Goal: Task Accomplishment & Management: Complete application form

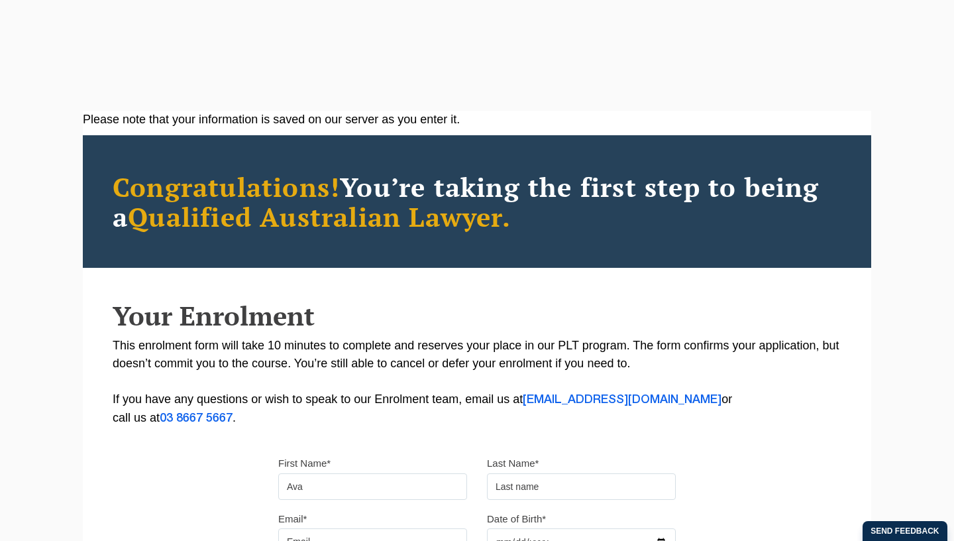
scroll to position [192, 0]
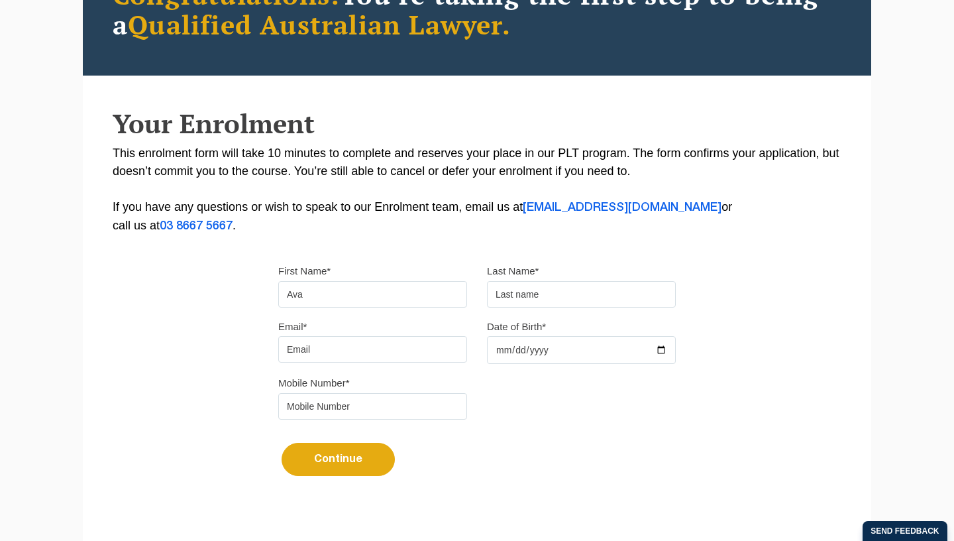
type input "Ava"
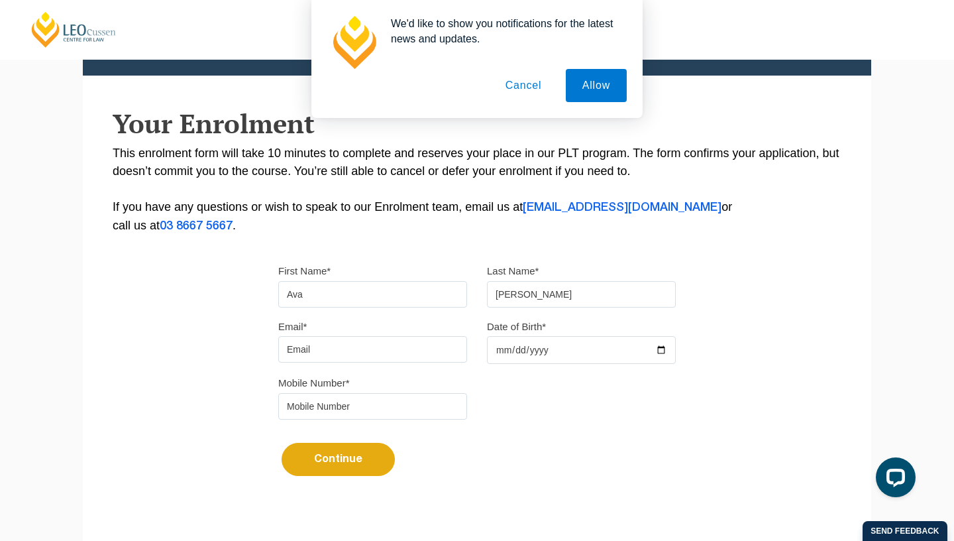
scroll to position [0, 0]
type input "Maturo"
click at [342, 356] on input "Email*" at bounding box center [372, 349] width 189 height 27
type input "avamaturo4@gmail.com"
click at [504, 351] on input "Date of Birth*" at bounding box center [581, 350] width 189 height 28
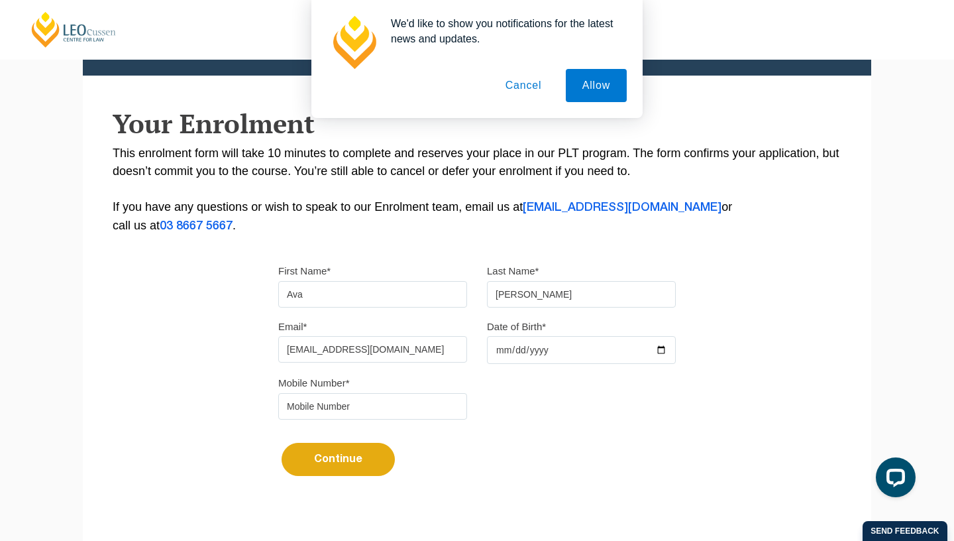
type input "2002-11-06"
click at [409, 408] on input "tel" at bounding box center [372, 406] width 189 height 27
type input "0437145888"
click at [347, 465] on button "Continue" at bounding box center [338, 459] width 113 height 33
select select
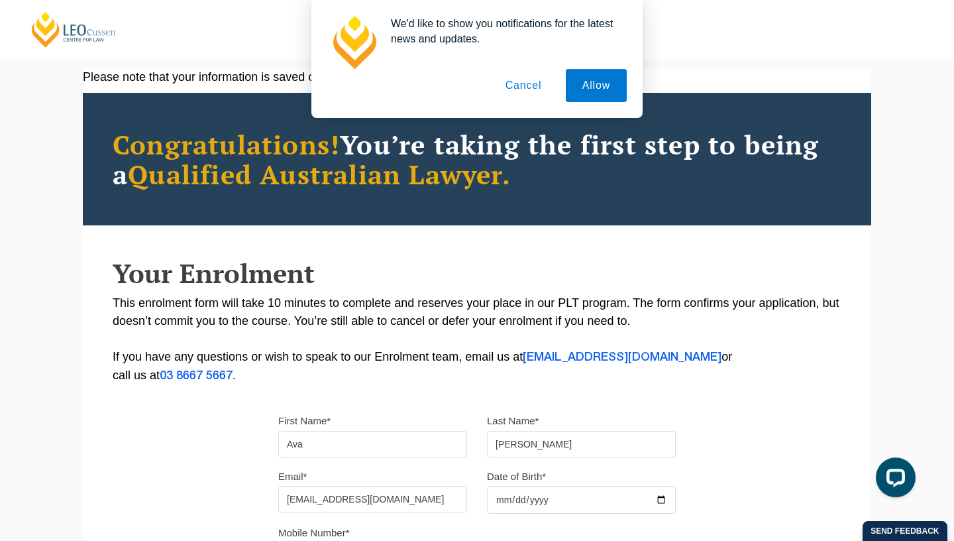
click at [526, 89] on button "Cancel" at bounding box center [524, 85] width 70 height 33
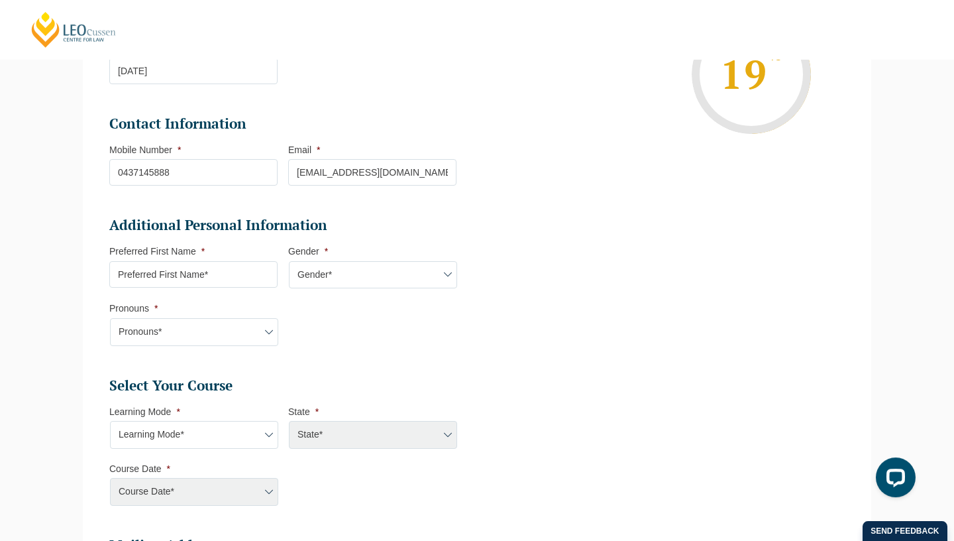
scroll to position [294, 0]
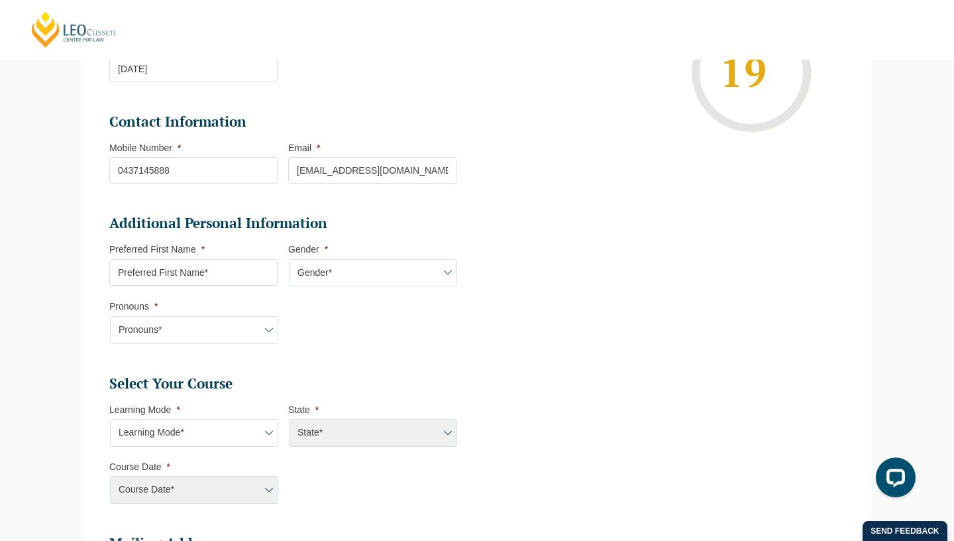
click at [230, 286] on input "Preferred First Name *" at bounding box center [193, 272] width 168 height 27
type input "Ava"
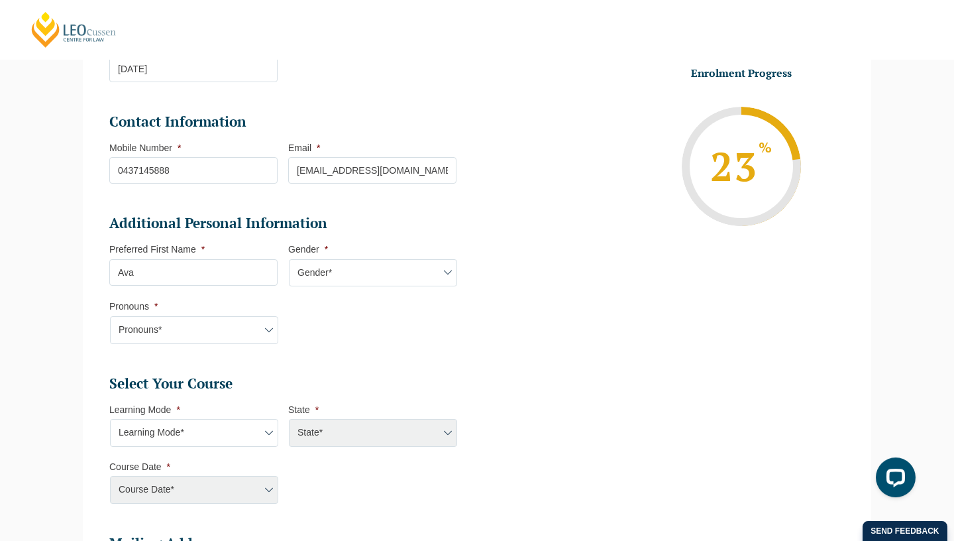
select select "Female"
click option "Female" at bounding box center [0, 0] width 0 height 0
select select "She/Her/Hers"
click option "She/Her/Hers" at bounding box center [0, 0] width 0 height 0
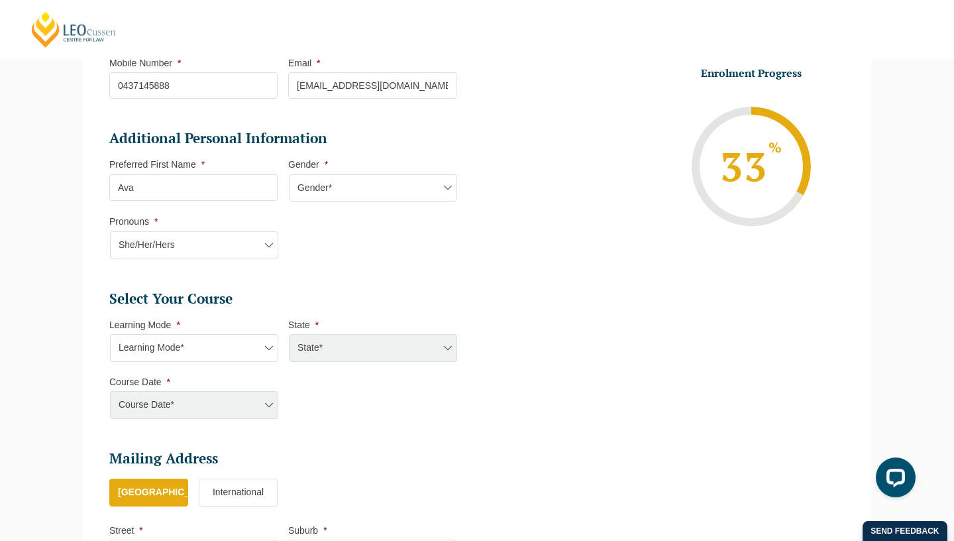
scroll to position [379, 0]
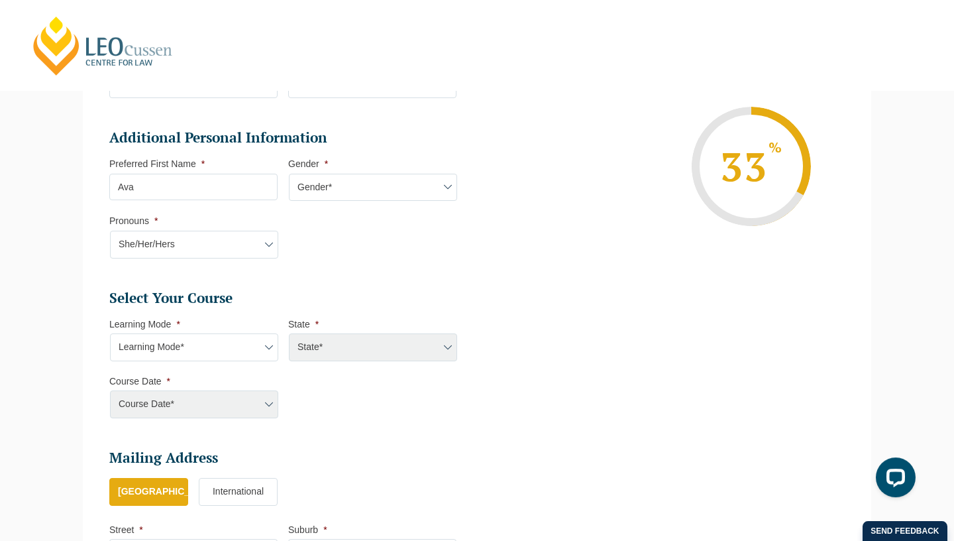
select select "Blended Full Time Learning"
click option "Blended Full Time Learning" at bounding box center [0, 0] width 0 height 0
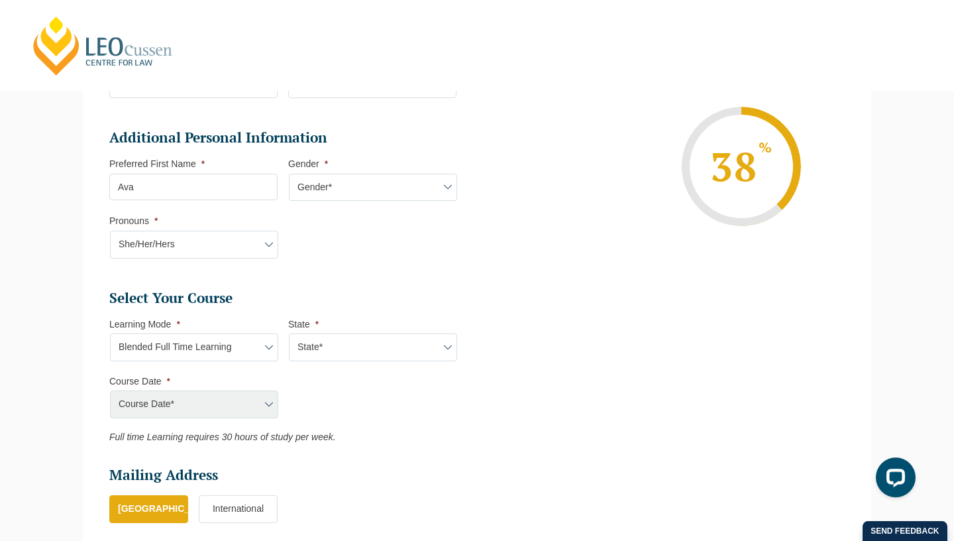
select select "WA"
click option "WA" at bounding box center [0, 0] width 0 height 0
select select "January 2026 (27-Jan-2026 to 12-Jun-2026)"
click option "January 2026 (27-Jan-2026 to 12-Jun-2026)" at bounding box center [0, 0] width 0 height 0
type input "Intake 01 January 2026 FT"
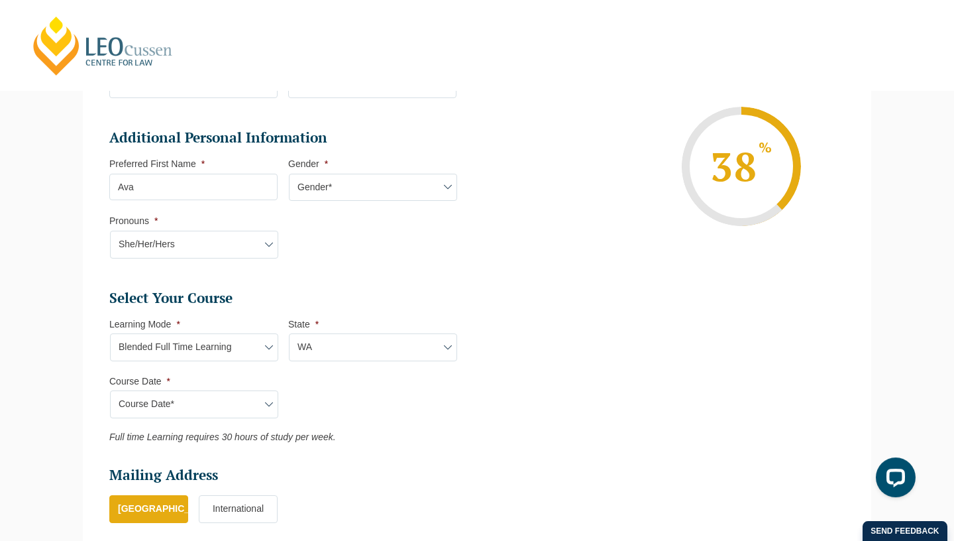
type input "Practical Legal Training (WA)"
select select "WA PLT (JAN) 2026 Full Time Blended"
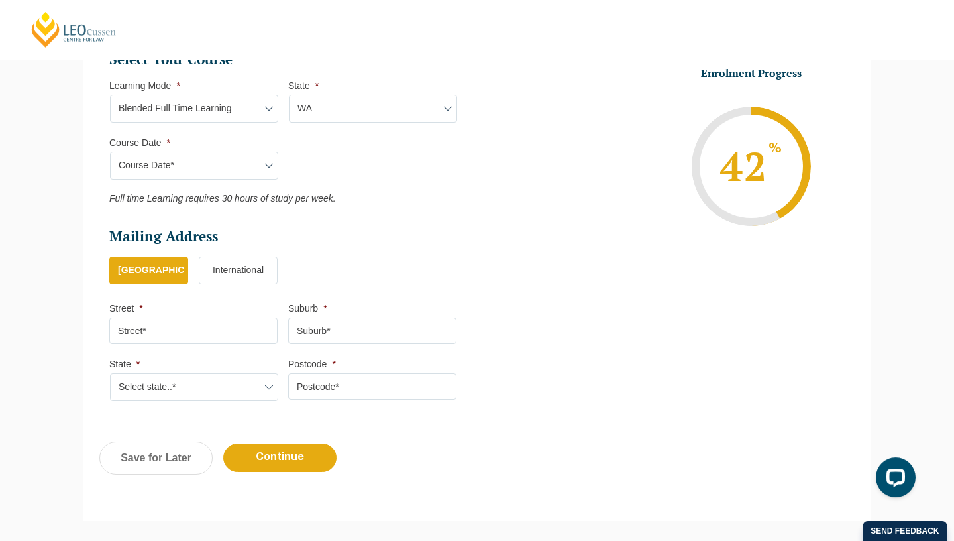
scroll to position [620, 0]
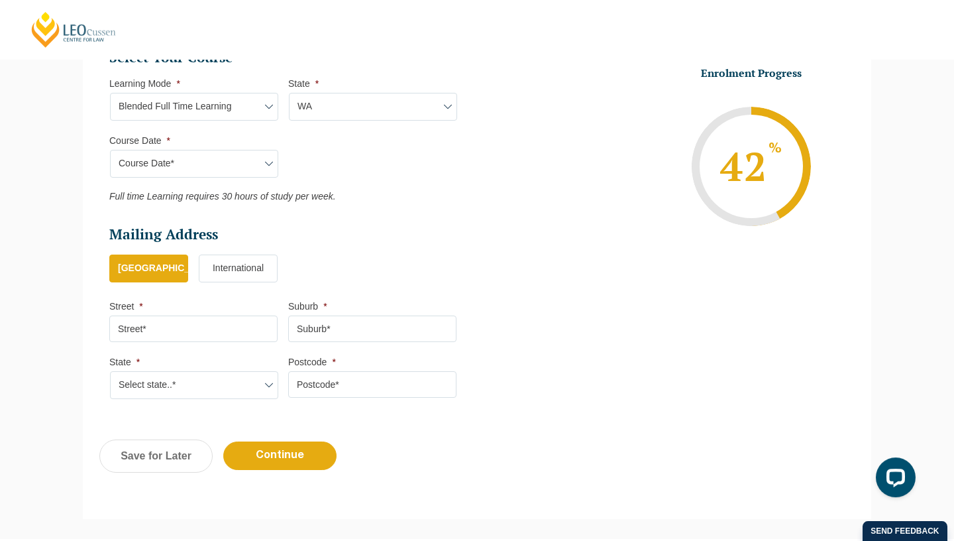
click at [213, 339] on input "Street *" at bounding box center [193, 328] width 168 height 27
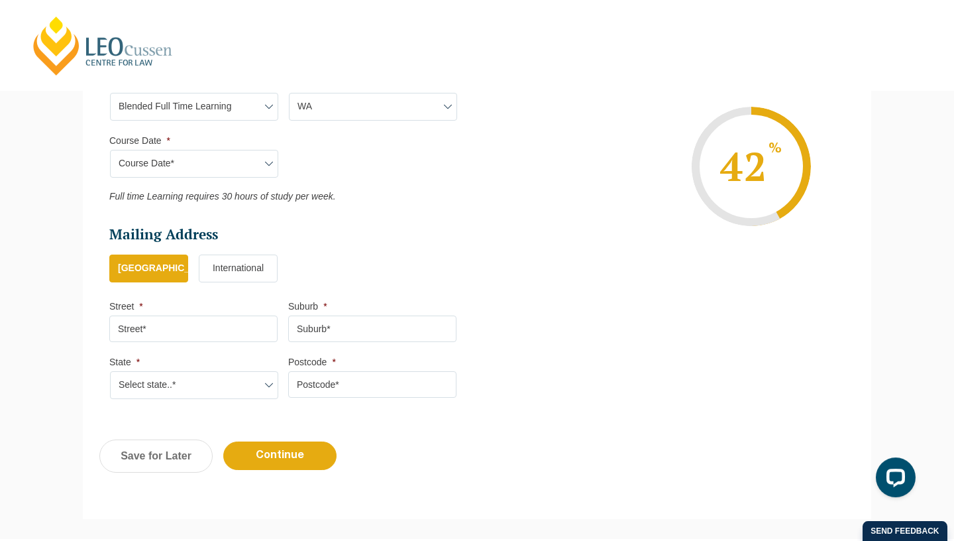
click at [198, 325] on input "Street *" at bounding box center [193, 328] width 168 height 27
type input "605 Kilburn Road"
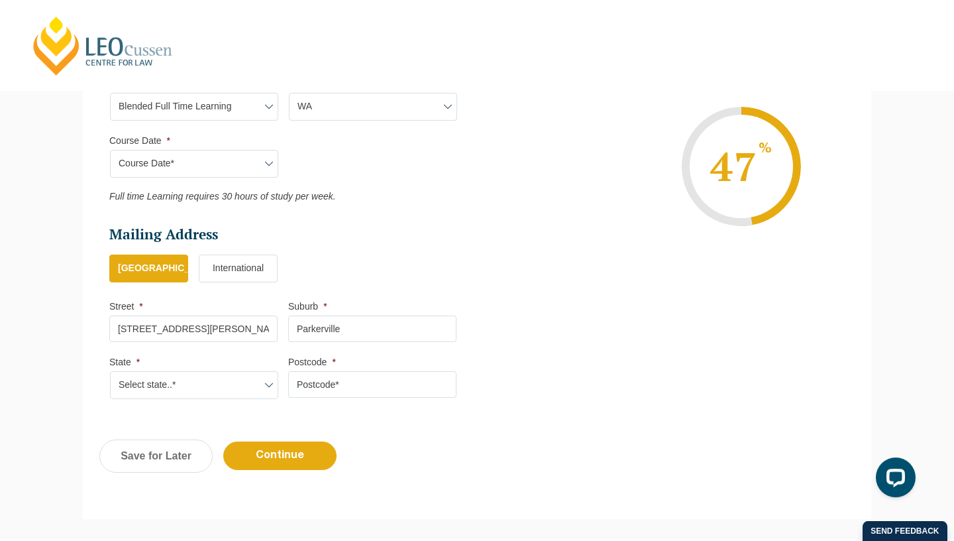
type input "Parkerville"
select select "WA"
click option "WA" at bounding box center [0, 0] width 0 height 0
click at [334, 376] on input "Postcode *" at bounding box center [372, 384] width 168 height 27
type input "6081"
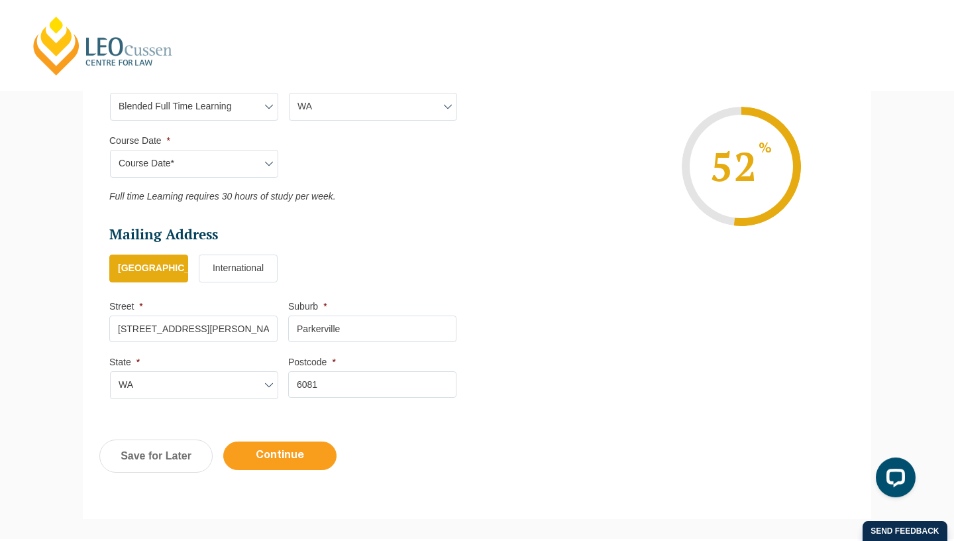
click at [293, 461] on input "Continue" at bounding box center [279, 455] width 113 height 29
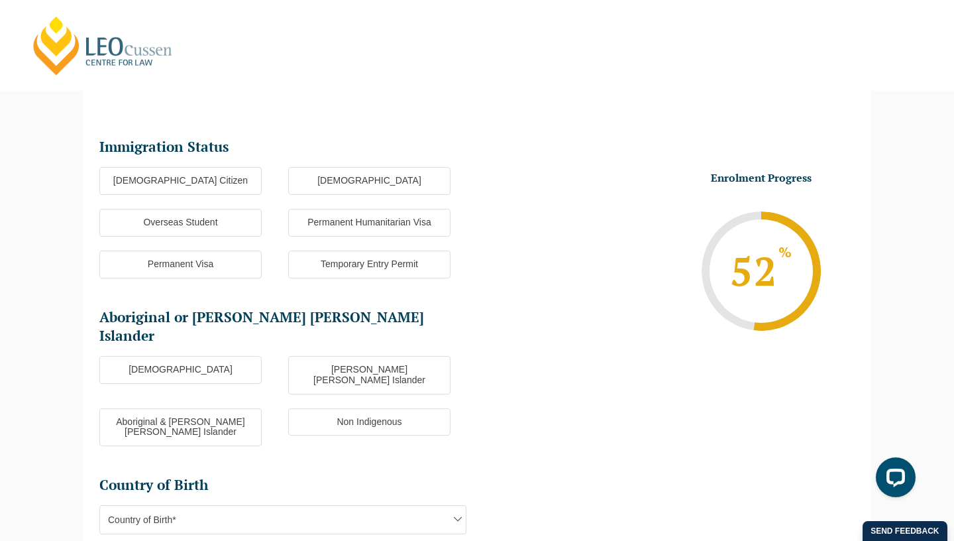
scroll to position [115, 0]
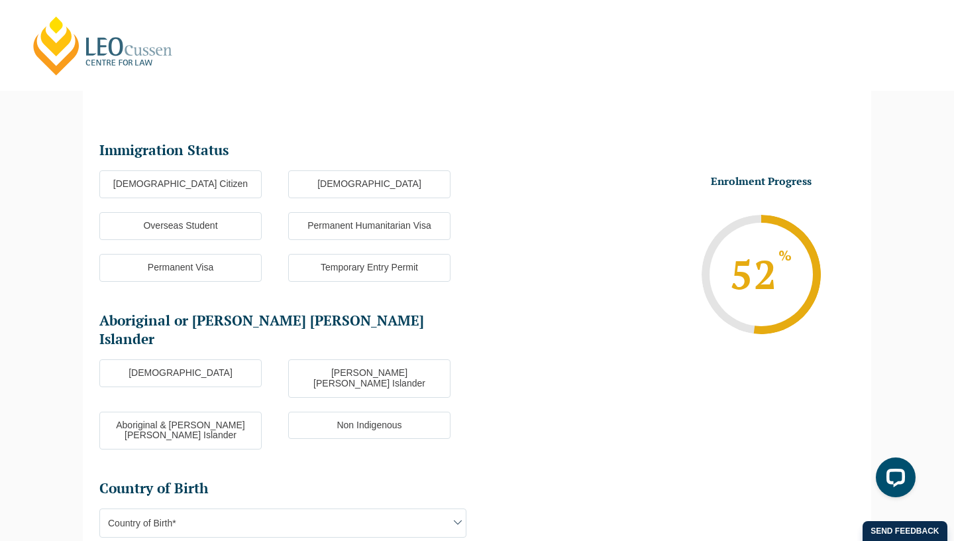
click at [249, 176] on label "Australian Citizen" at bounding box center [180, 184] width 162 height 28
click at [0, 0] on input "Australian Citizen" at bounding box center [0, 0] width 0 height 0
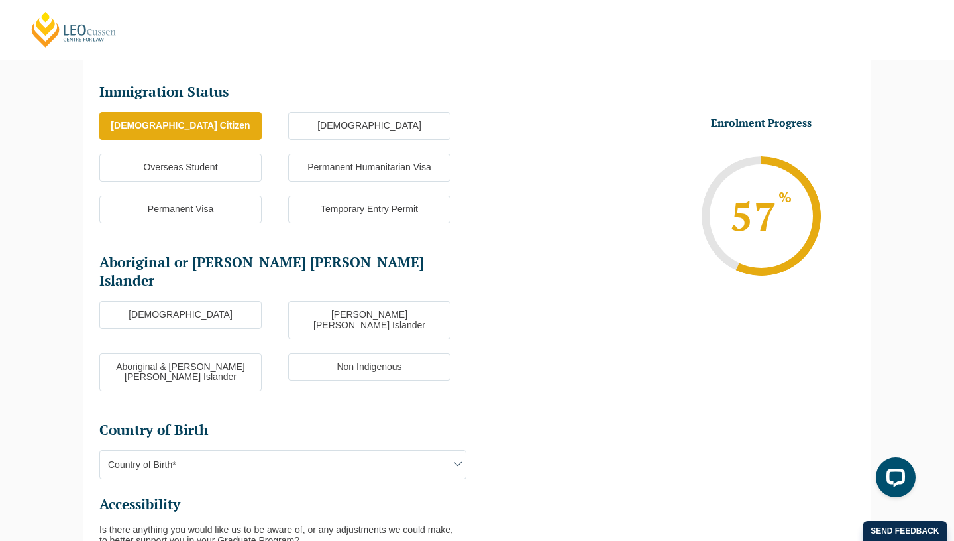
scroll to position [174, 0]
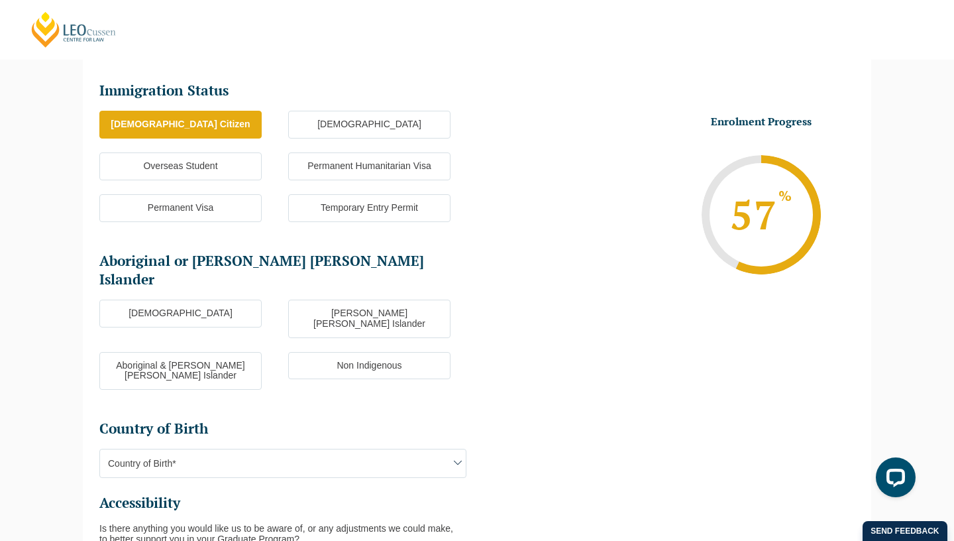
click at [342, 352] on label "Non Indigenous" at bounding box center [369, 366] width 162 height 28
click at [0, 0] on input "Non Indigenous" at bounding box center [0, 0] width 0 height 0
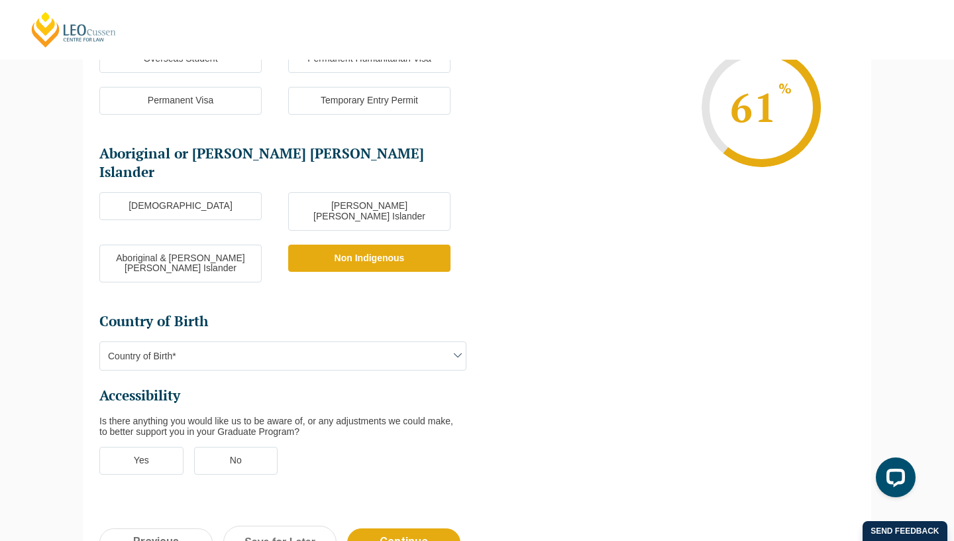
scroll to position [283, 0]
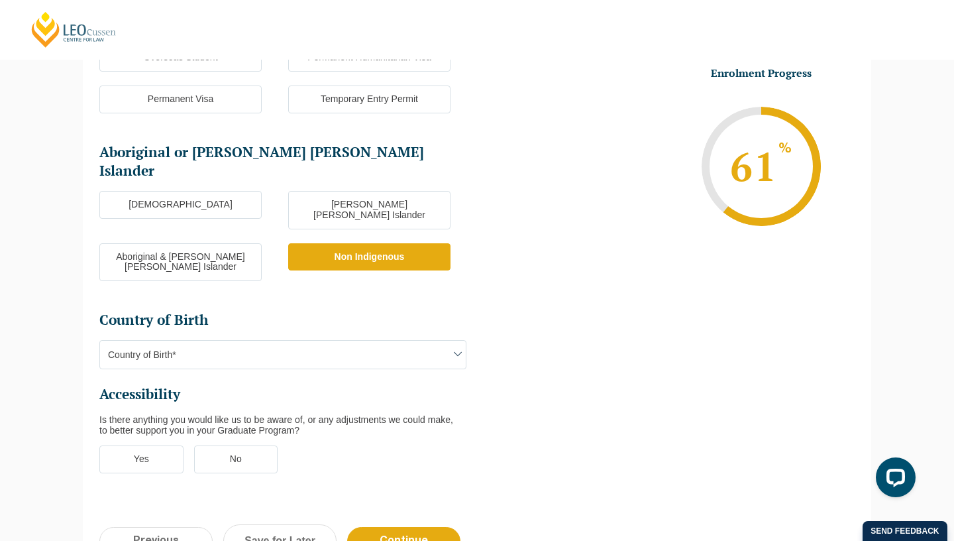
click at [335, 341] on span "Country of Birth*" at bounding box center [283, 355] width 366 height 28
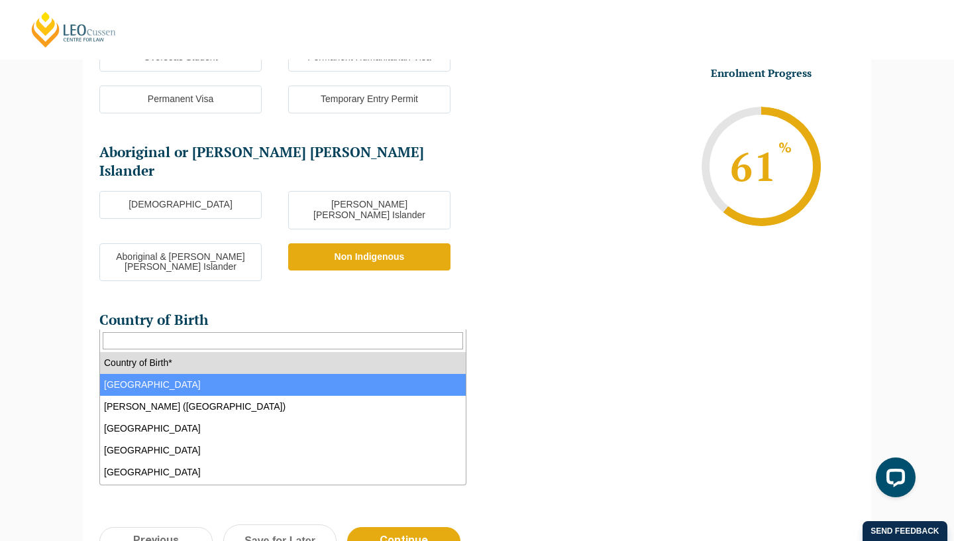
select select "Australia 1101"
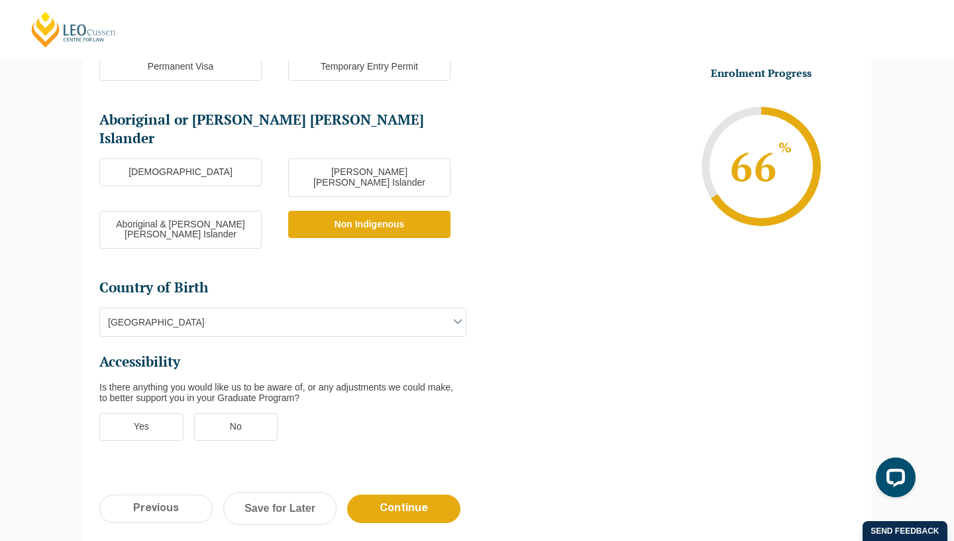
scroll to position [317, 0]
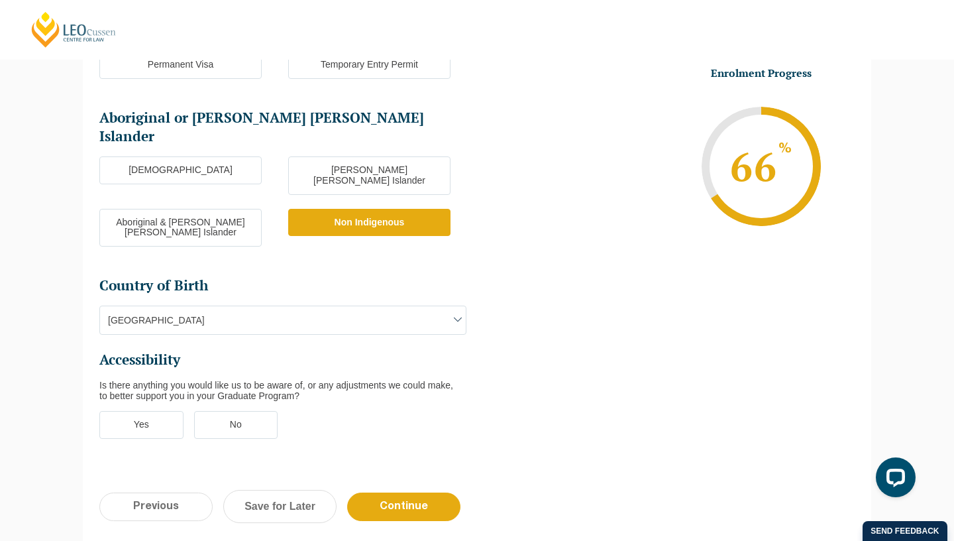
click at [254, 411] on label "No" at bounding box center [236, 425] width 84 height 28
click at [0, 0] on input "No" at bounding box center [0, 0] width 0 height 0
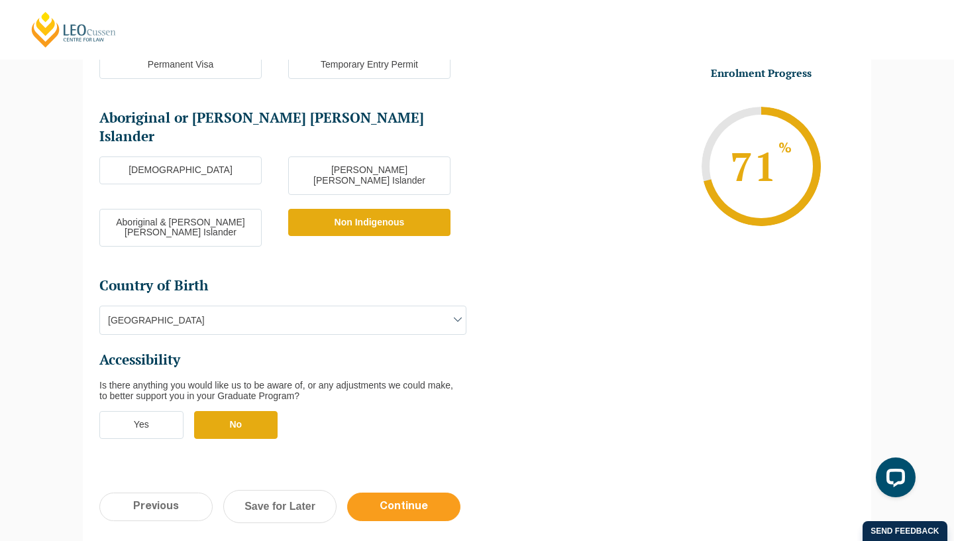
click at [404, 492] on input "Continue" at bounding box center [403, 506] width 113 height 29
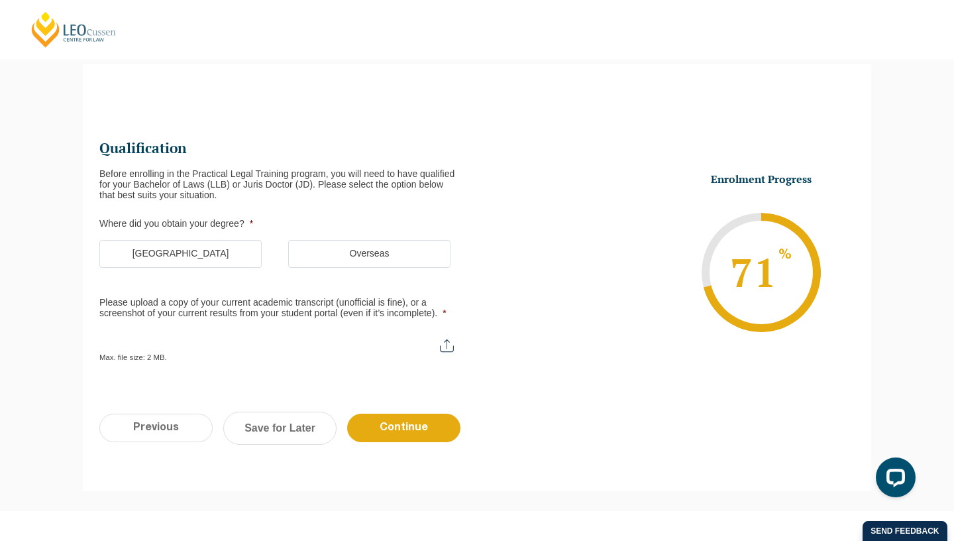
scroll to position [115, 0]
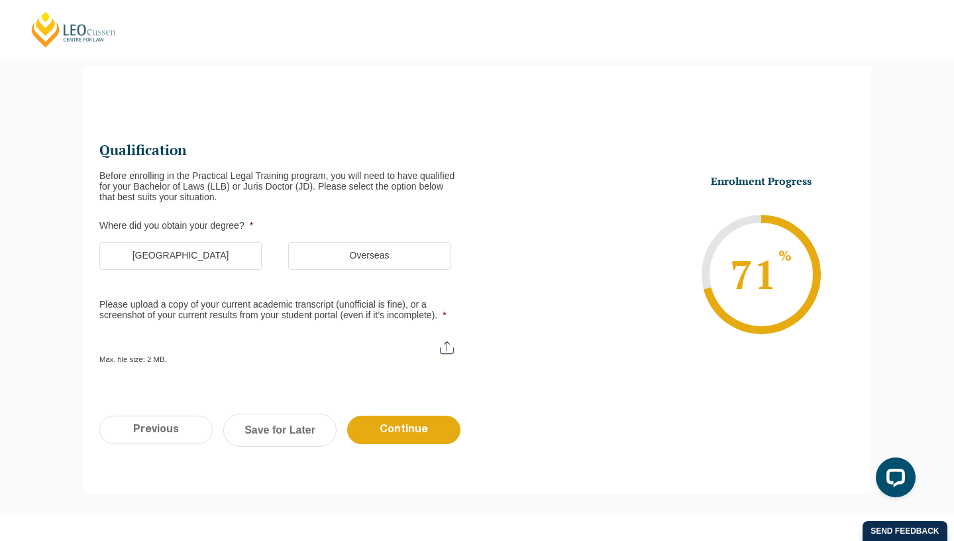
click at [215, 241] on li "Where did you obtain your degree? * Australia Overseas" at bounding box center [288, 252] width 378 height 63
click at [215, 260] on label "Australia" at bounding box center [180, 256] width 162 height 28
click at [0, 0] on input "Australia" at bounding box center [0, 0] width 0 height 0
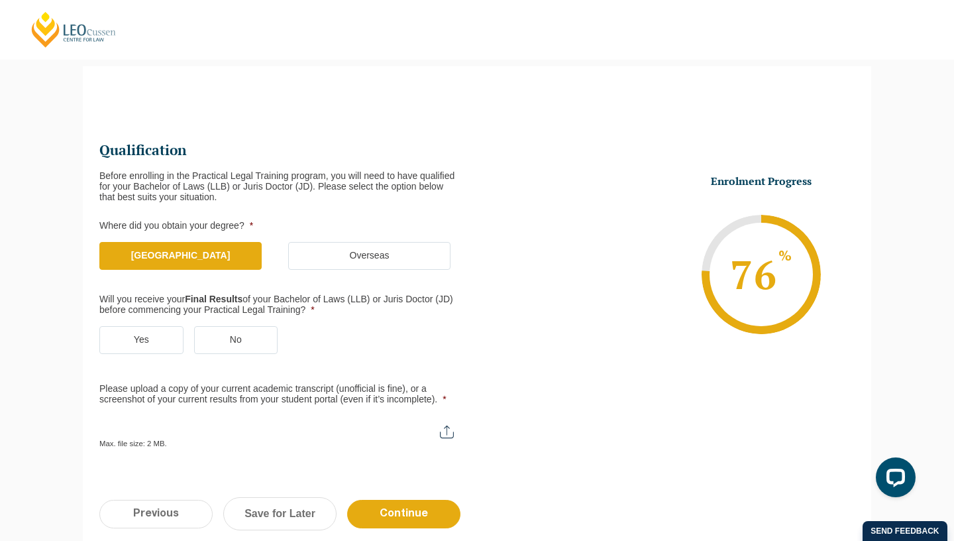
click at [144, 348] on label "Yes" at bounding box center [141, 340] width 84 height 28
click at [0, 0] on input "Yes" at bounding box center [0, 0] width 0 height 0
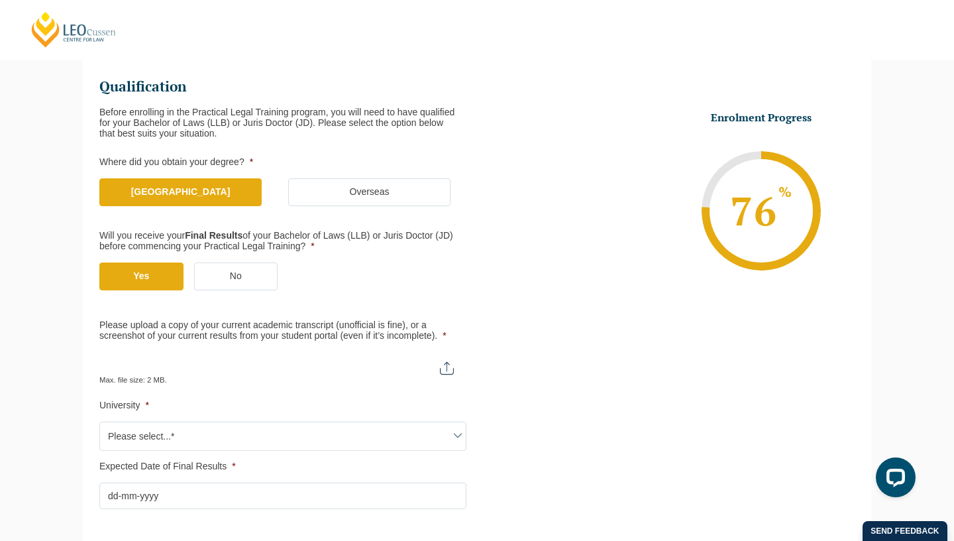
scroll to position [219, 0]
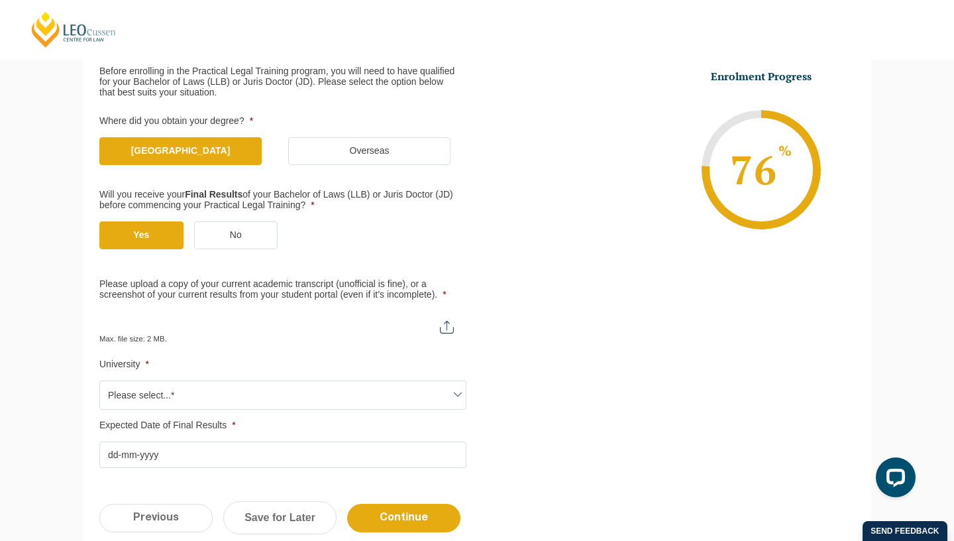
click at [440, 323] on input "Please upload a copy of your current academic transcript (unofficial is fine), …" at bounding box center [282, 322] width 367 height 23
type input "C:\fakepath\Statement of Academic Record.pdf"
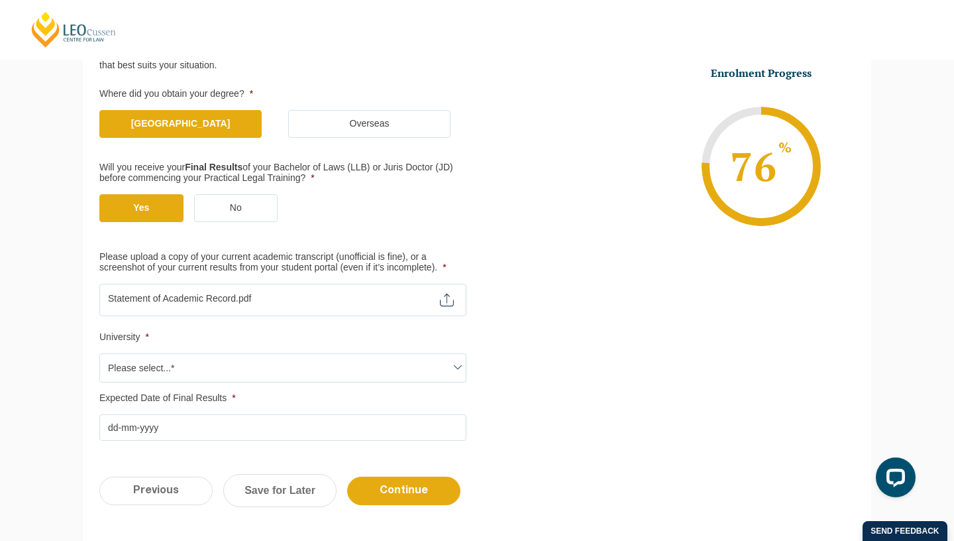
scroll to position [260, 0]
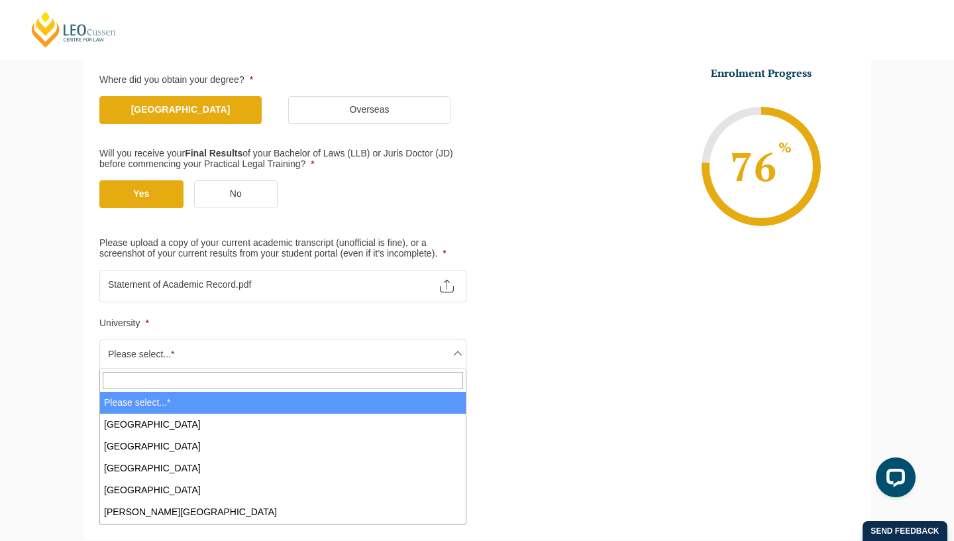
click at [314, 349] on span "Please select...*" at bounding box center [283, 354] width 366 height 28
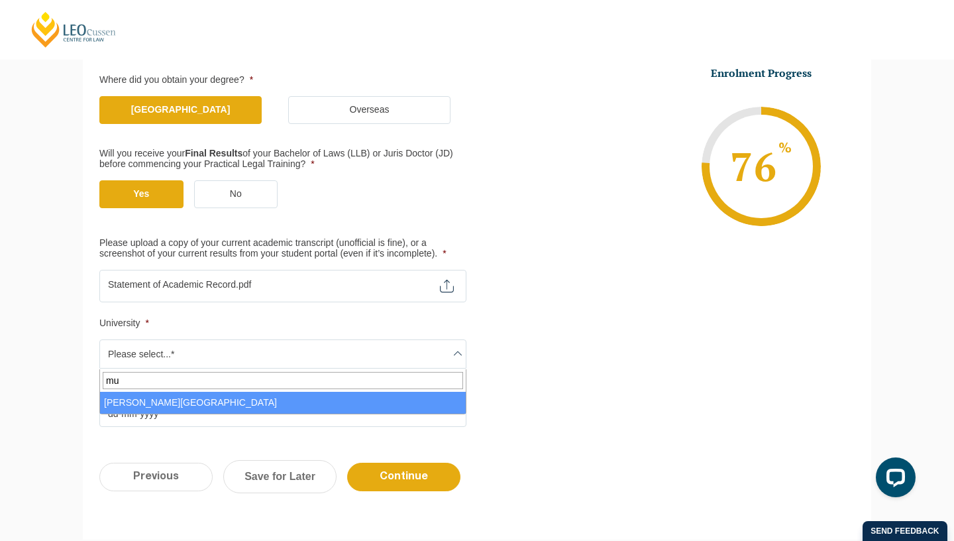
type input "mu"
select select "Murdoch University"
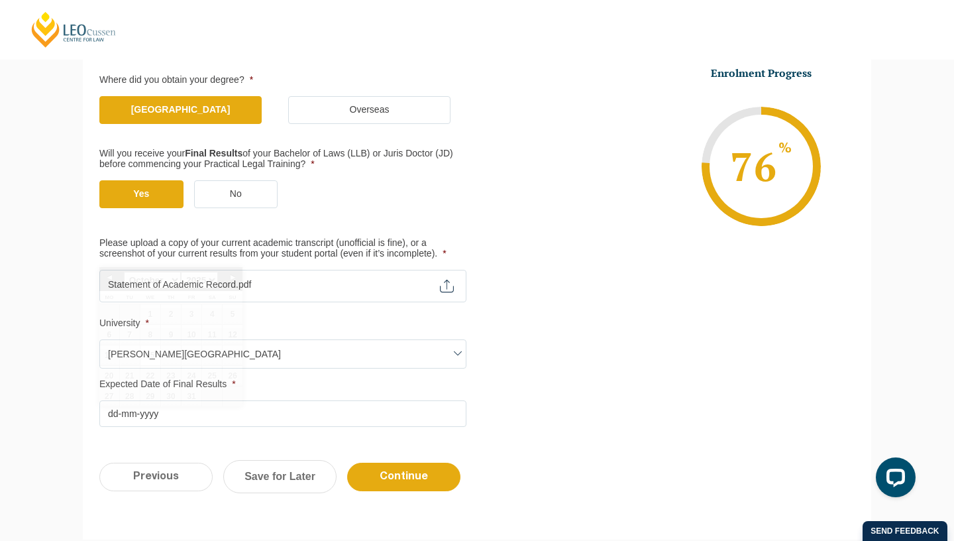
click at [214, 414] on input "Expected Date of Final Results *" at bounding box center [282, 413] width 367 height 27
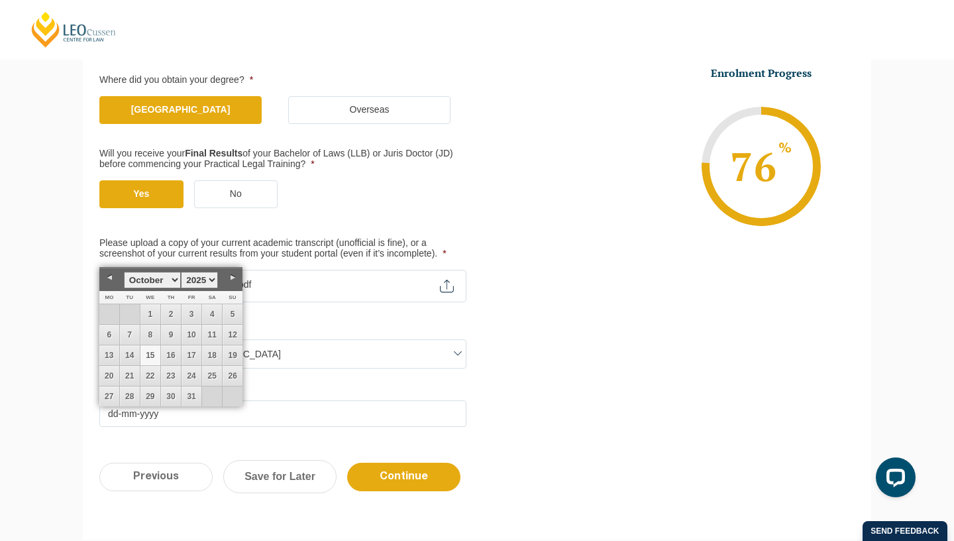
click at [367, 377] on ul "Qualification Before enrolling in the Practical Legal Training program, you wil…" at bounding box center [288, 210] width 378 height 431
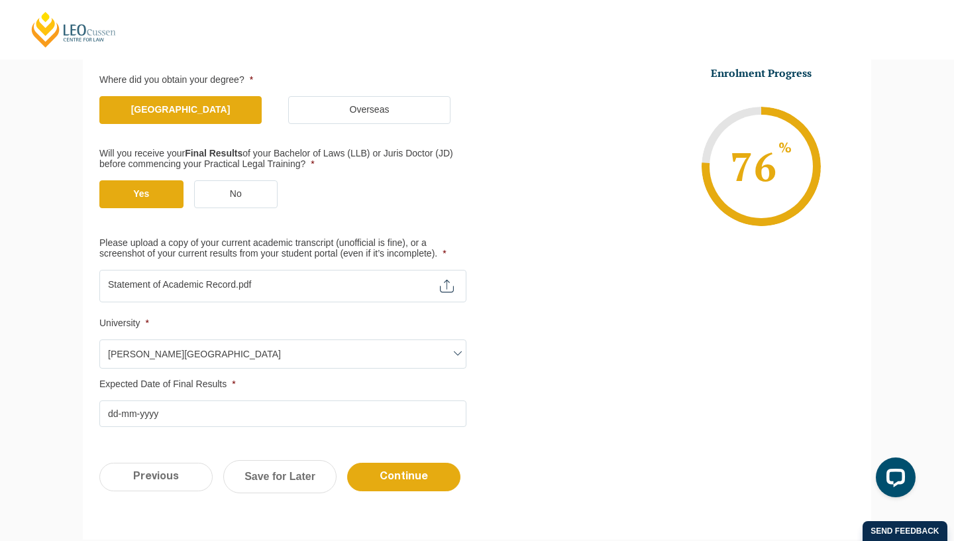
click at [140, 422] on input "Expected Date of Final Results *" at bounding box center [282, 413] width 367 height 27
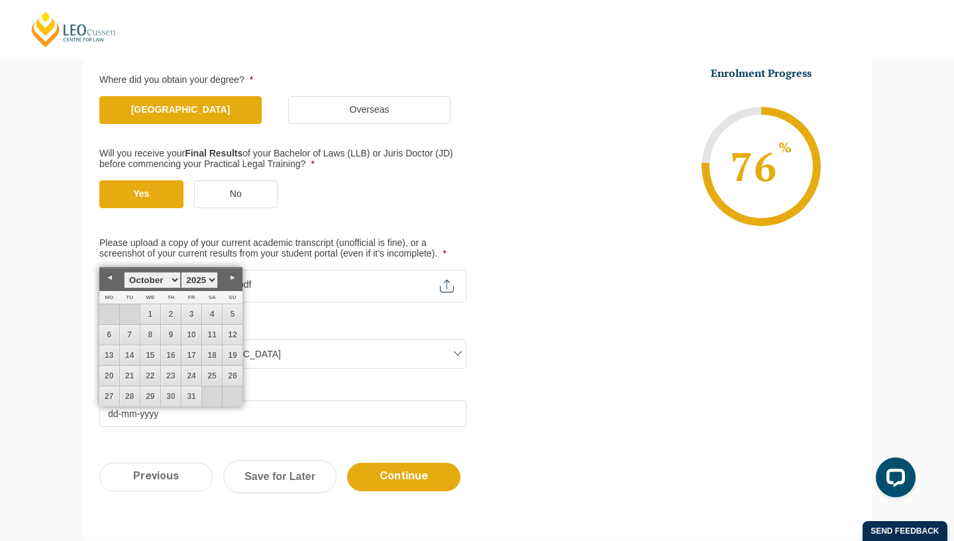
click at [233, 275] on link "Next" at bounding box center [233, 278] width 20 height 20
click at [108, 331] on link "8" at bounding box center [109, 335] width 20 height 20
type input "08-12-2025"
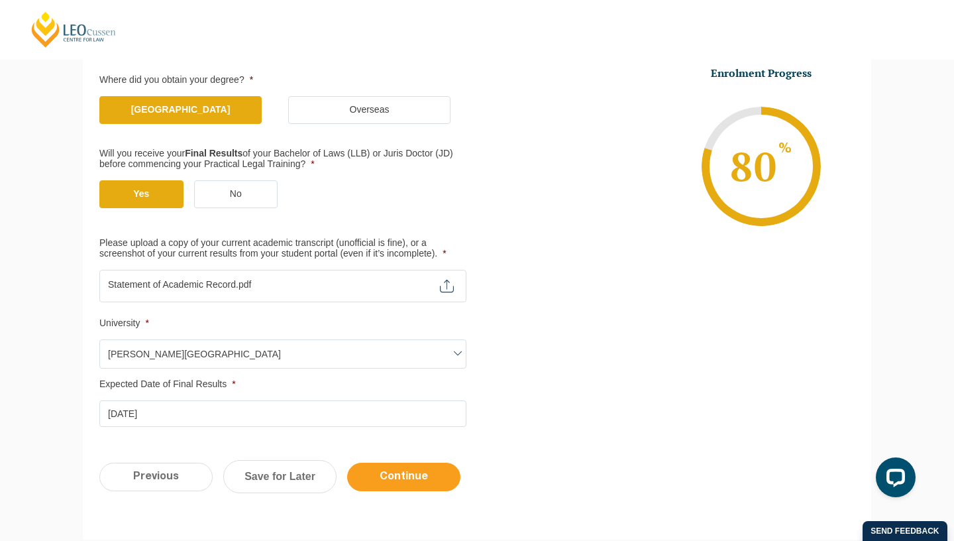
click at [408, 473] on input "Continue" at bounding box center [403, 477] width 113 height 29
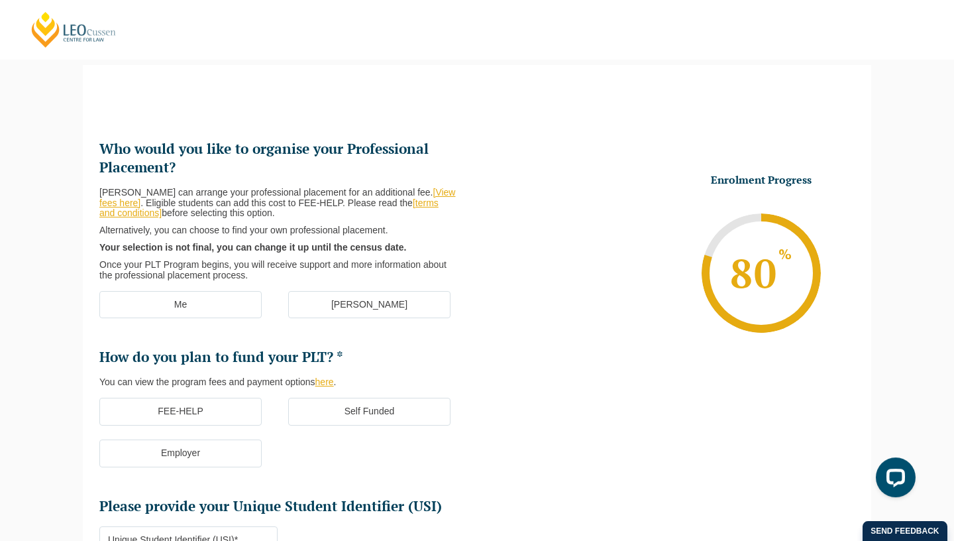
scroll to position [115, 0]
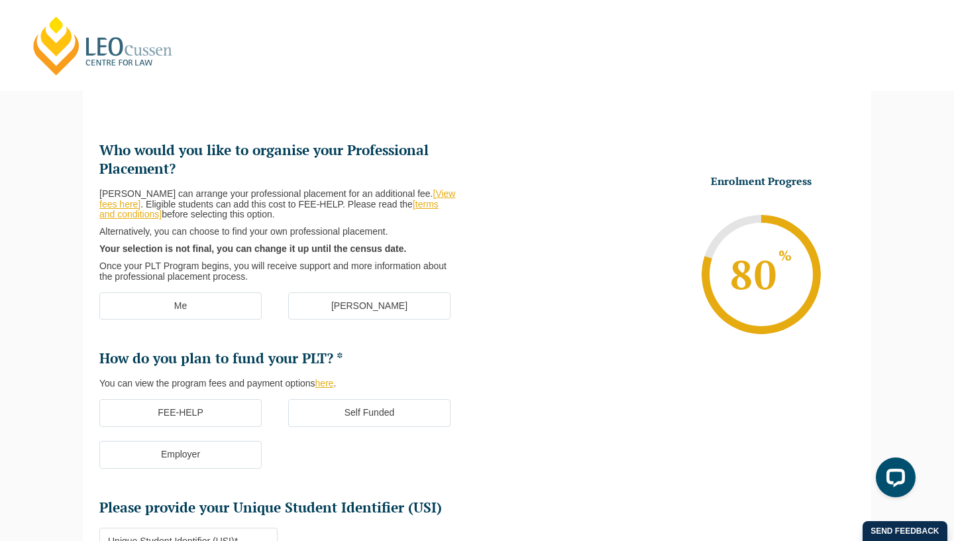
click at [201, 310] on label "Me" at bounding box center [180, 306] width 162 height 28
click at [0, 0] on input "Me" at bounding box center [0, 0] width 0 height 0
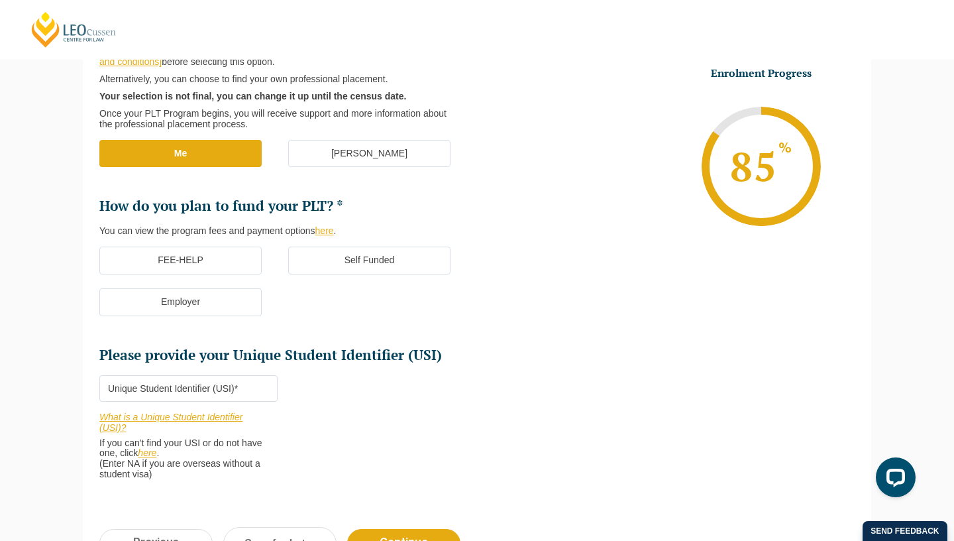
scroll to position [276, 0]
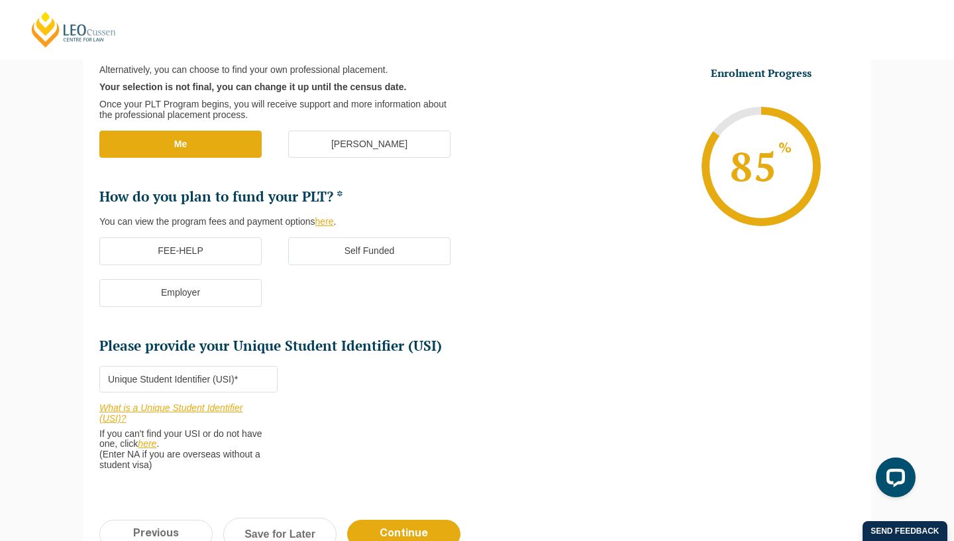
click at [192, 304] on label "Employer" at bounding box center [180, 293] width 162 height 28
click at [0, 0] on input "Employer" at bounding box center [0, 0] width 0 height 0
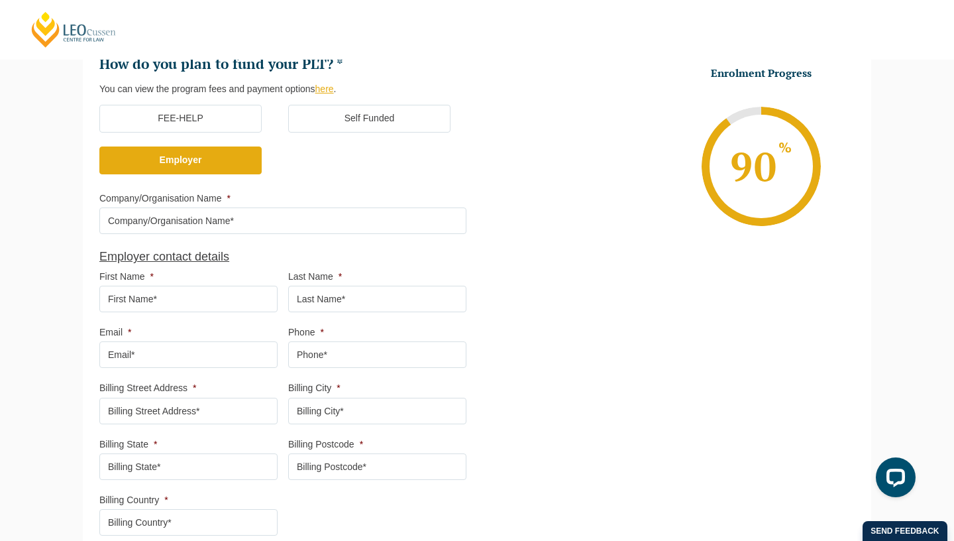
scroll to position [413, 0]
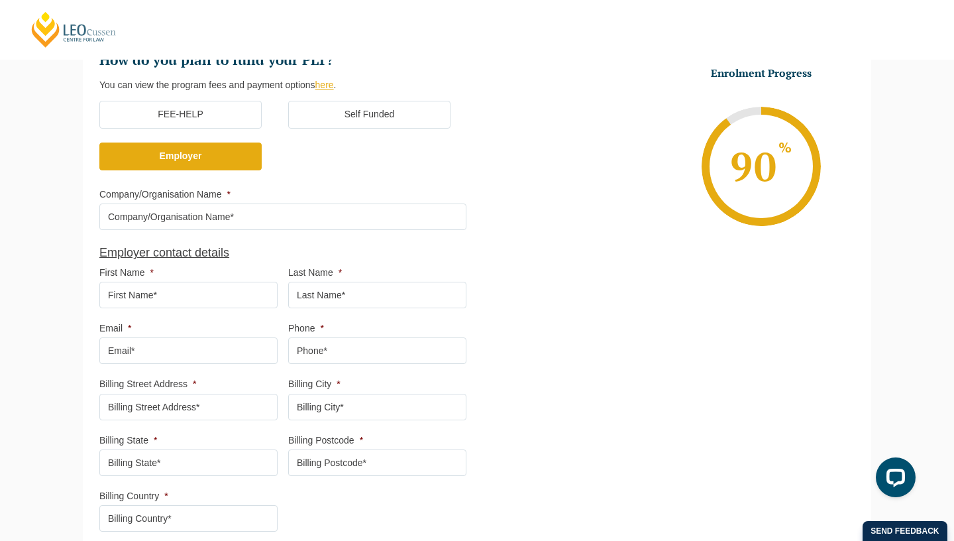
click at [213, 115] on label "FEE-HELP" at bounding box center [180, 115] width 162 height 28
click at [0, 0] on input "FEE-HELP" at bounding box center [0, 0] width 0 height 0
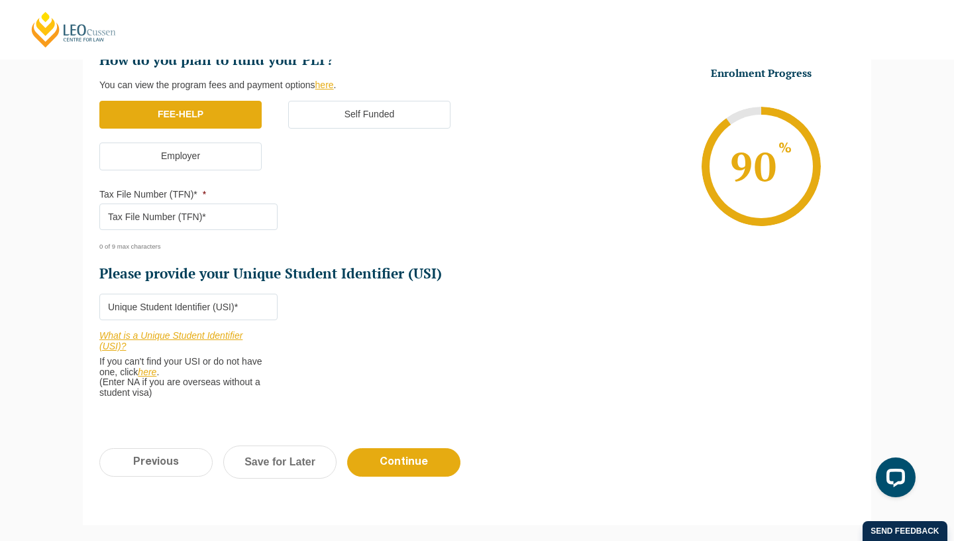
click at [203, 155] on label "Employer" at bounding box center [180, 157] width 162 height 28
click at [0, 0] on input "Employer" at bounding box center [0, 0] width 0 height 0
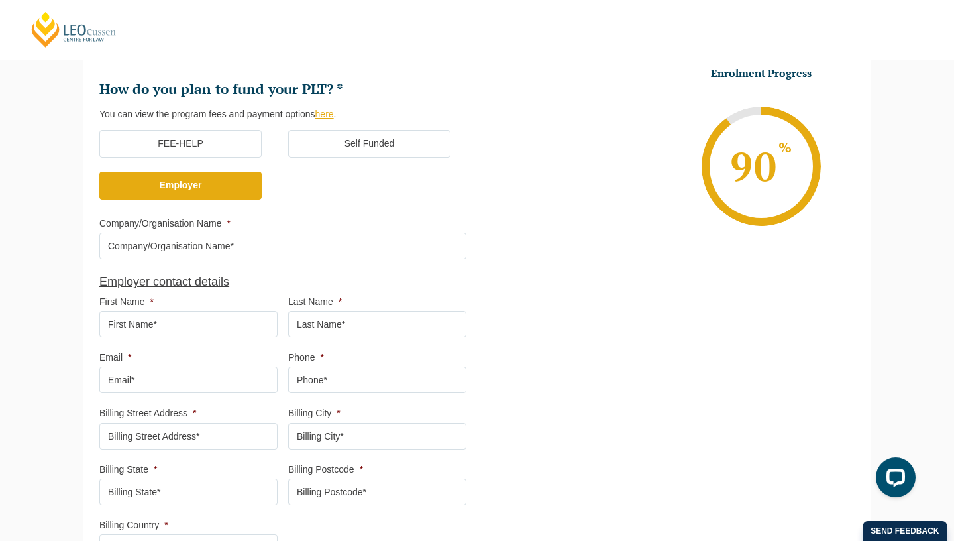
scroll to position [382, 0]
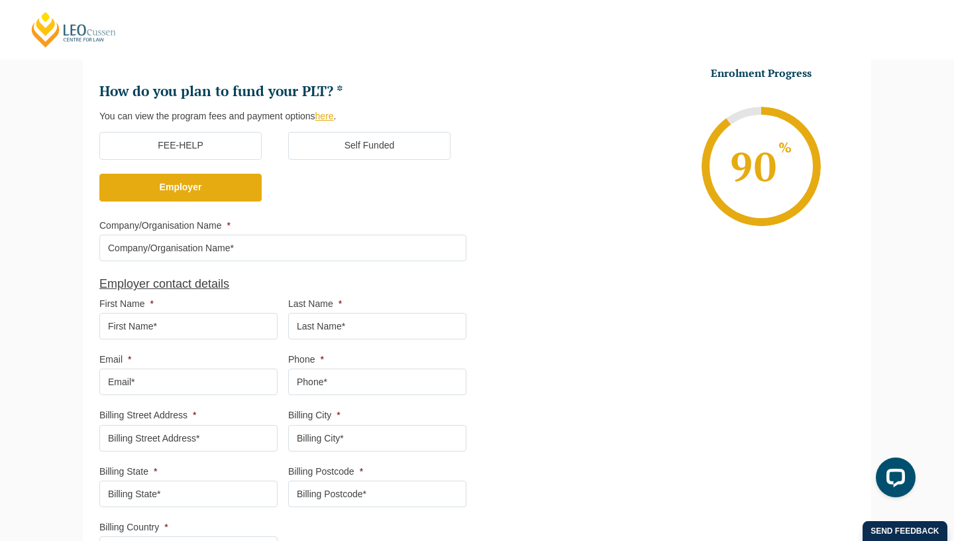
click at [269, 262] on ul "Who would you like to organise your Professional Placement? Leo Cussen can arra…" at bounding box center [288, 248] width 378 height 748
click at [269, 245] on input "Company/Organisation Name *" at bounding box center [282, 248] width 367 height 27
type input "Legal Aid WA"
click at [224, 327] on input "First Name *" at bounding box center [188, 326] width 178 height 27
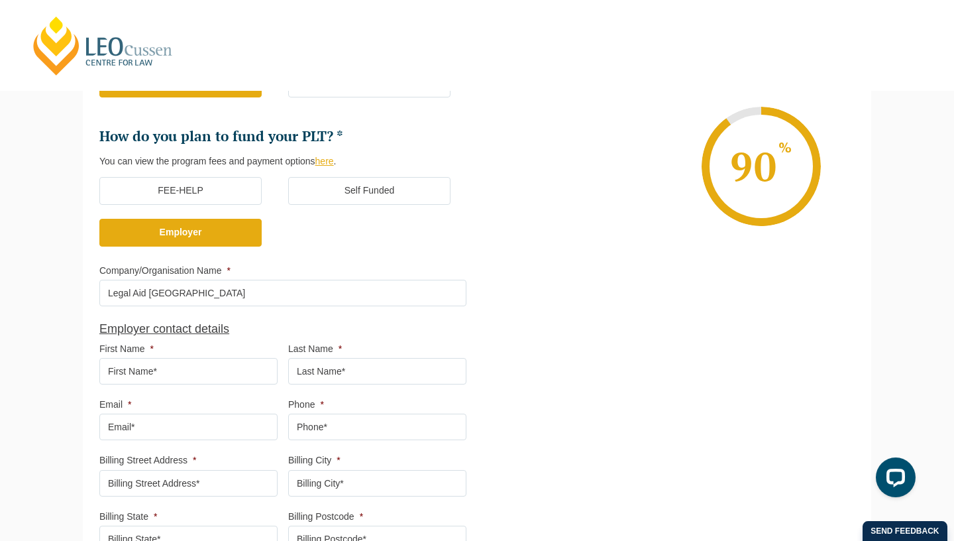
scroll to position [332, 0]
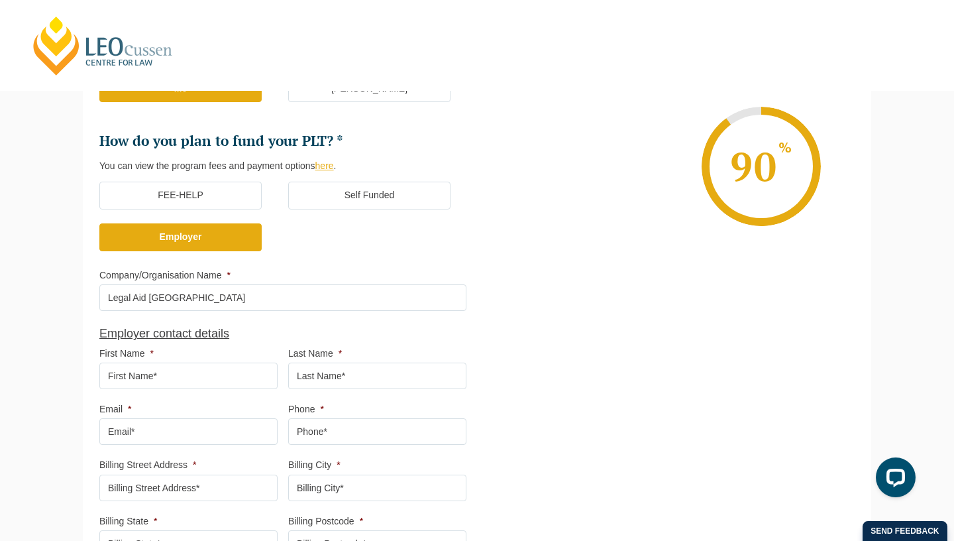
click at [326, 164] on link "here" at bounding box center [324, 165] width 19 height 11
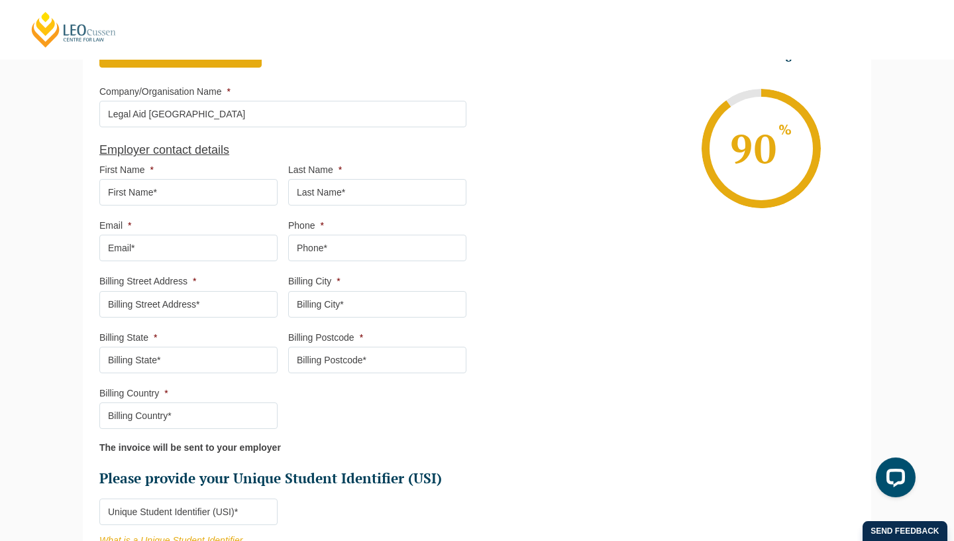
scroll to position [519, 0]
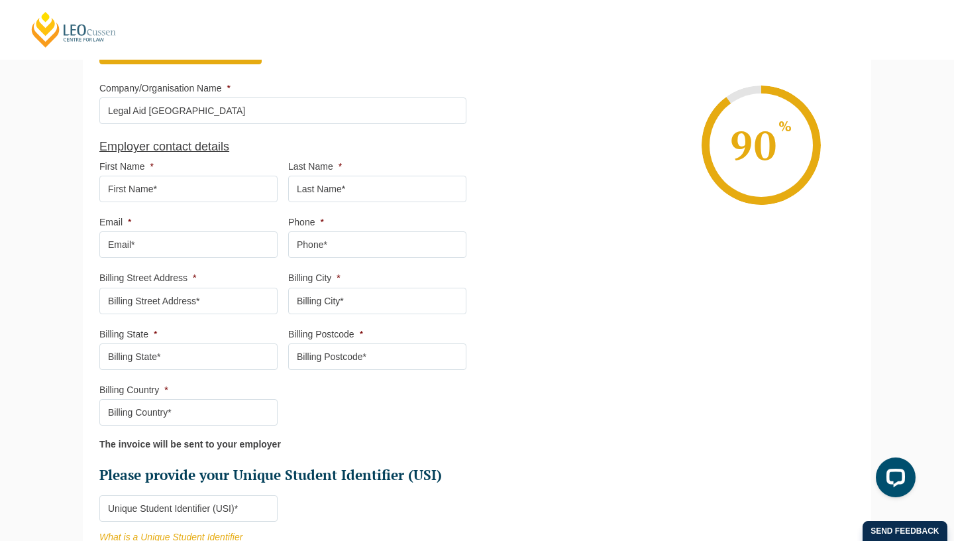
click at [218, 182] on input "First Name *" at bounding box center [188, 189] width 178 height 27
type input "A"
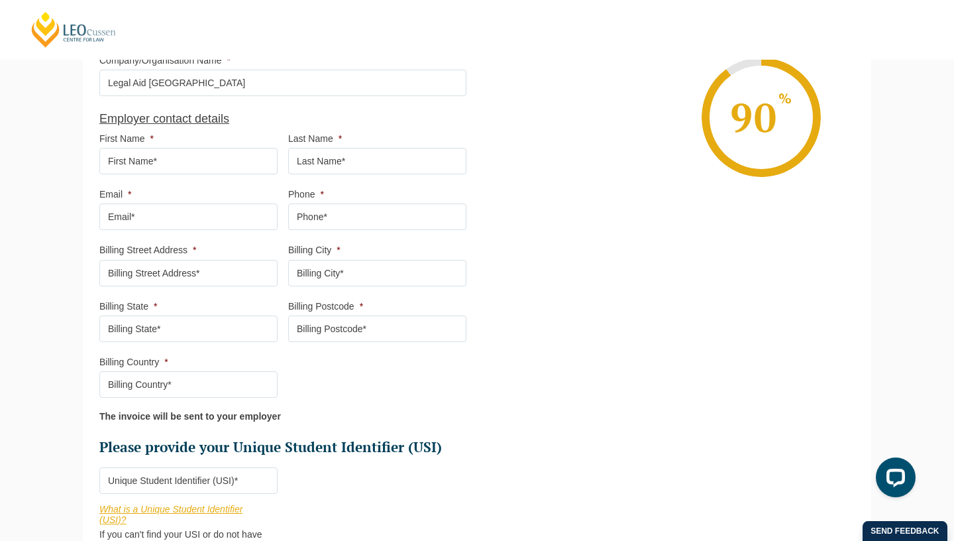
scroll to position [553, 0]
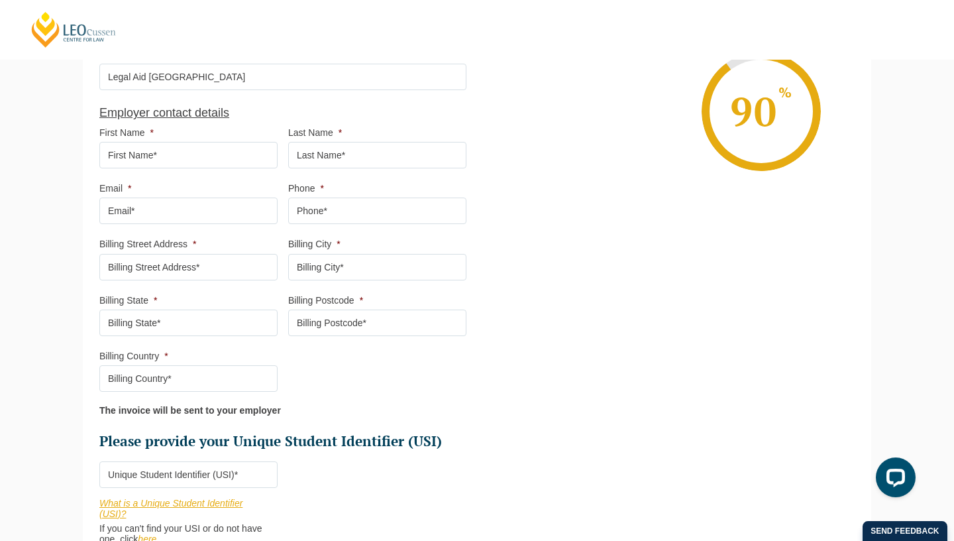
click at [173, 479] on input "Please provide your Unique Student Identifier (USI) *" at bounding box center [188, 474] width 178 height 27
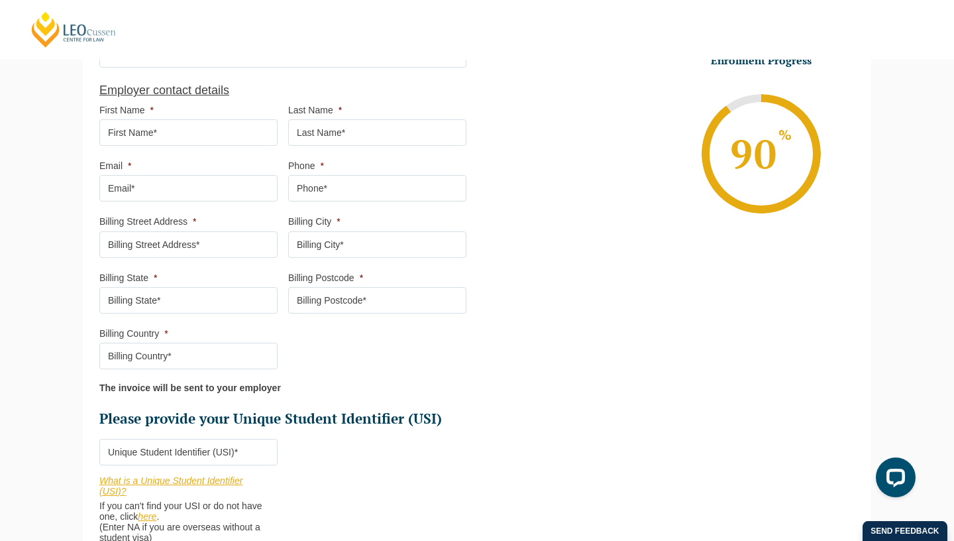
scroll to position [690, 0]
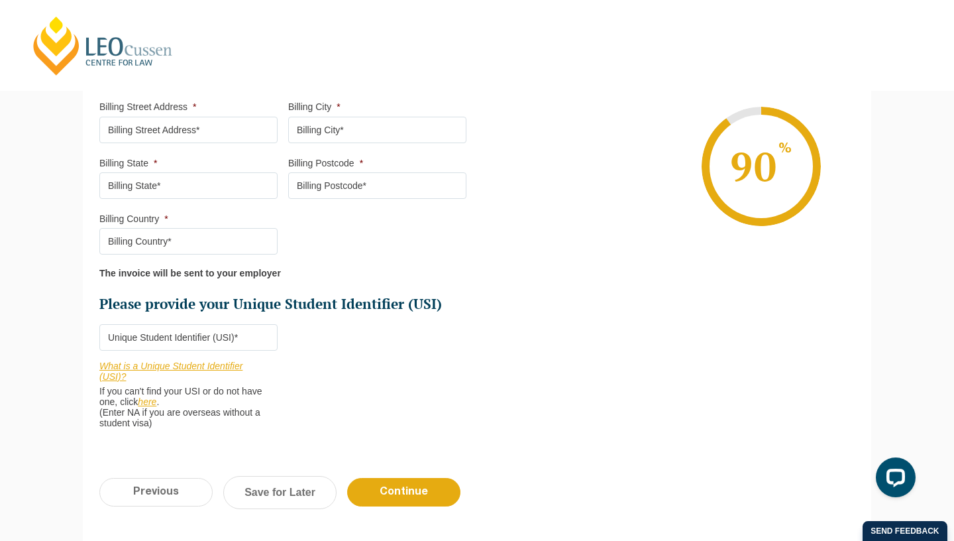
paste input "WDUCL7JMLU"
type input "WDUCL7JMLU"
click at [408, 488] on input "Continue" at bounding box center [403, 492] width 113 height 29
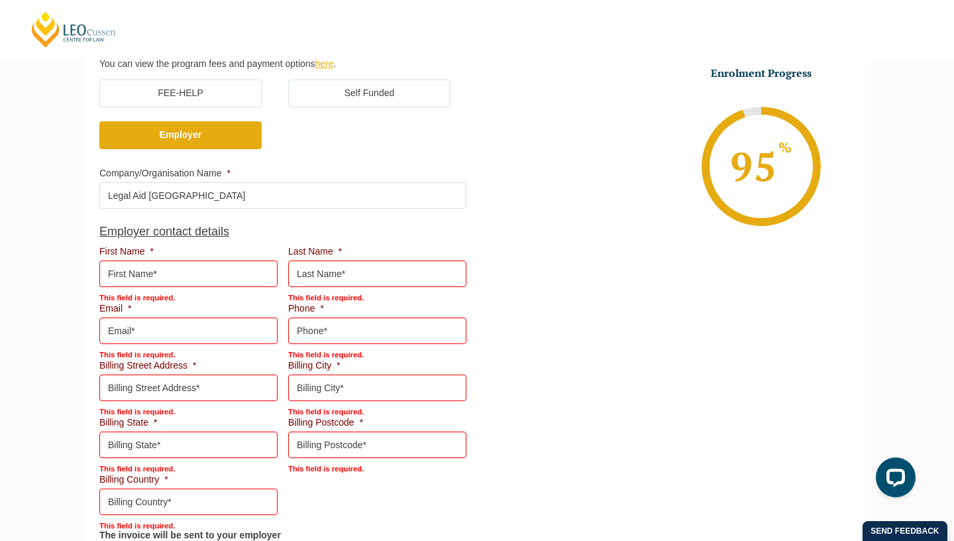
scroll to position [520, 0]
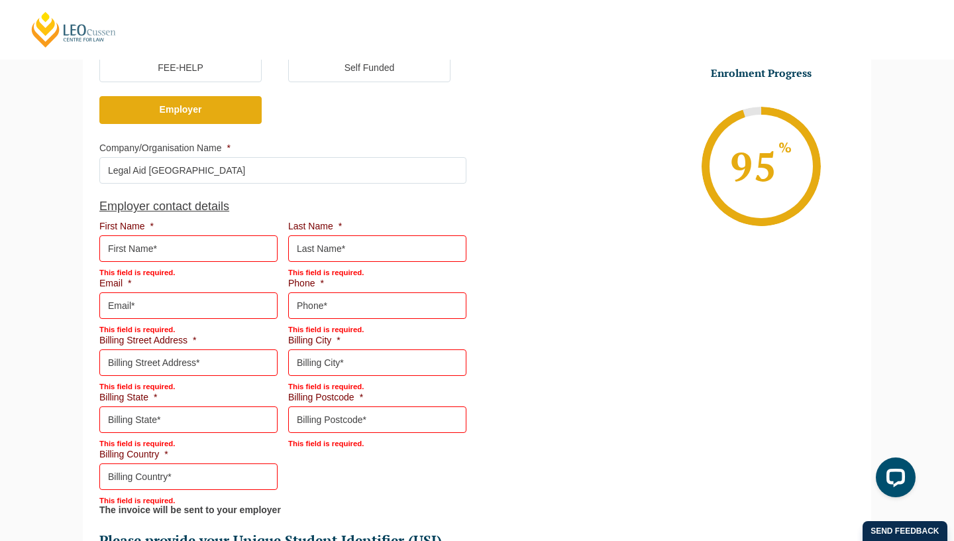
click at [240, 249] on input "First Name *" at bounding box center [188, 248] width 178 height 27
type input "Legal Aid WA"
click at [400, 235] on li "Last Name * This field is required." at bounding box center [382, 248] width 189 height 57
click at [395, 255] on input "Last Name *" at bounding box center [377, 248] width 178 height 27
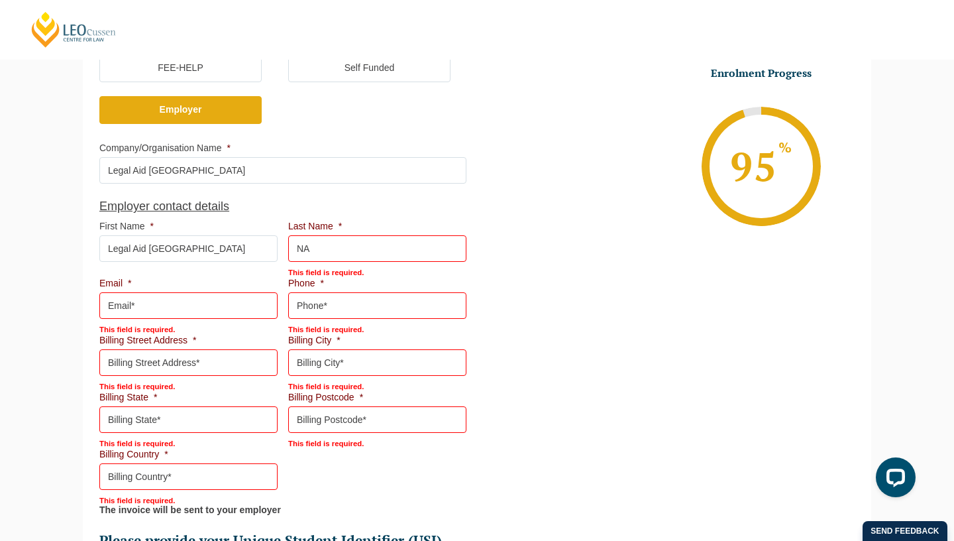
type input "NA"
click at [213, 309] on input "Email *" at bounding box center [188, 305] width 178 height 27
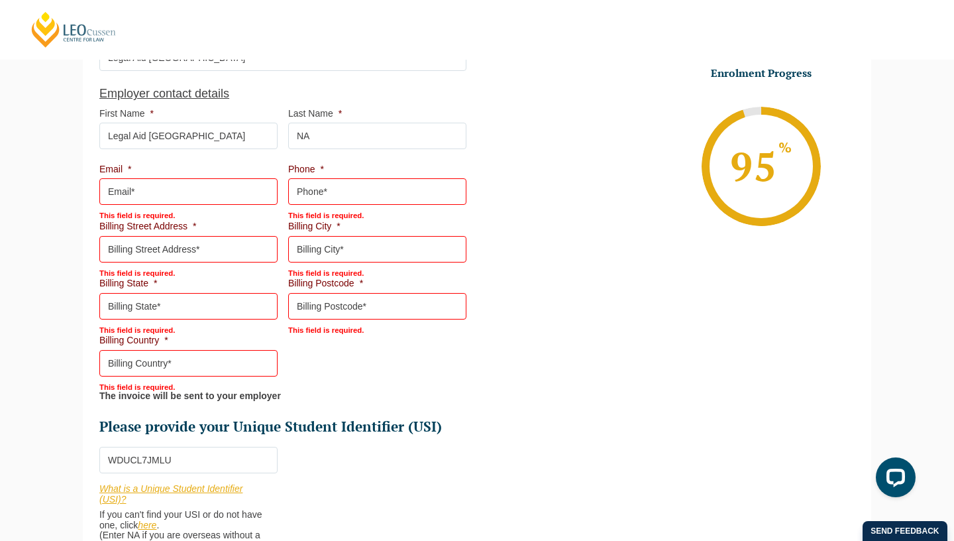
scroll to position [626, 0]
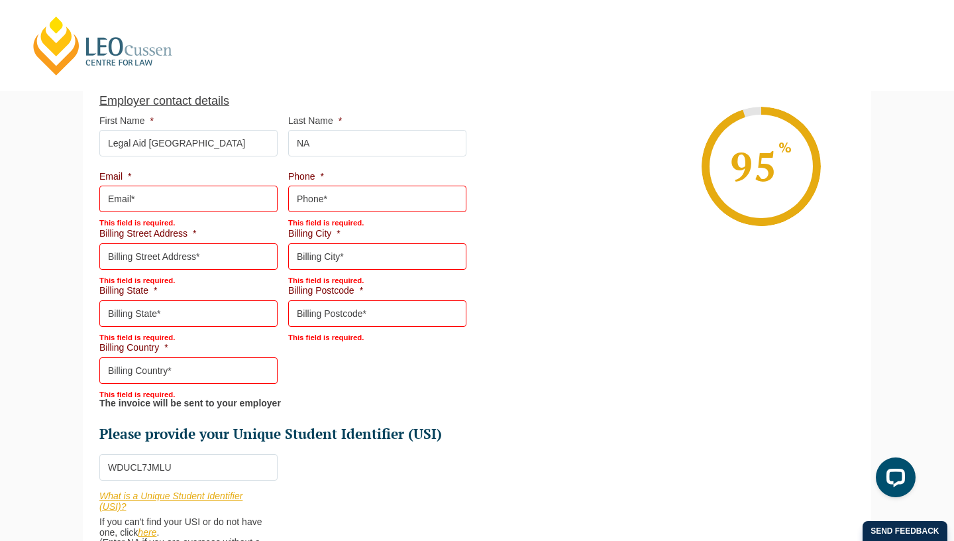
paste input "Clair.halliday@legalaid.wa.gov.au"
type input "Clair.halliday@legalaid.wa.gov.au"
click at [400, 221] on div "This field is required." at bounding box center [377, 220] width 178 height 14
click at [394, 193] on input "Phone *" at bounding box center [377, 199] width 178 height 27
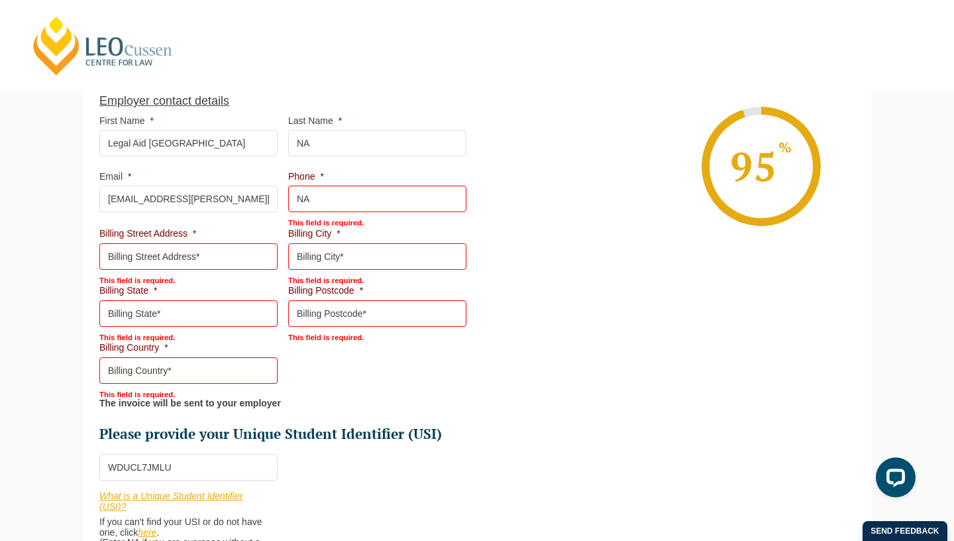
type input "NA"
click at [188, 260] on input "Billing Street Address *" at bounding box center [188, 256] width 178 height 27
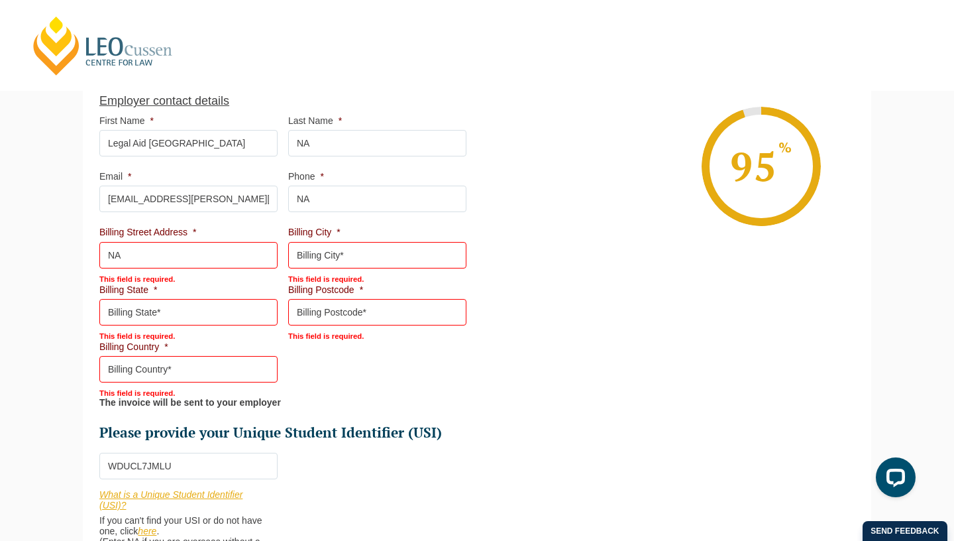
type input "NA"
click at [388, 260] on input "Billing City *" at bounding box center [377, 255] width 178 height 27
click at [201, 315] on input "Billing State *" at bounding box center [188, 312] width 178 height 27
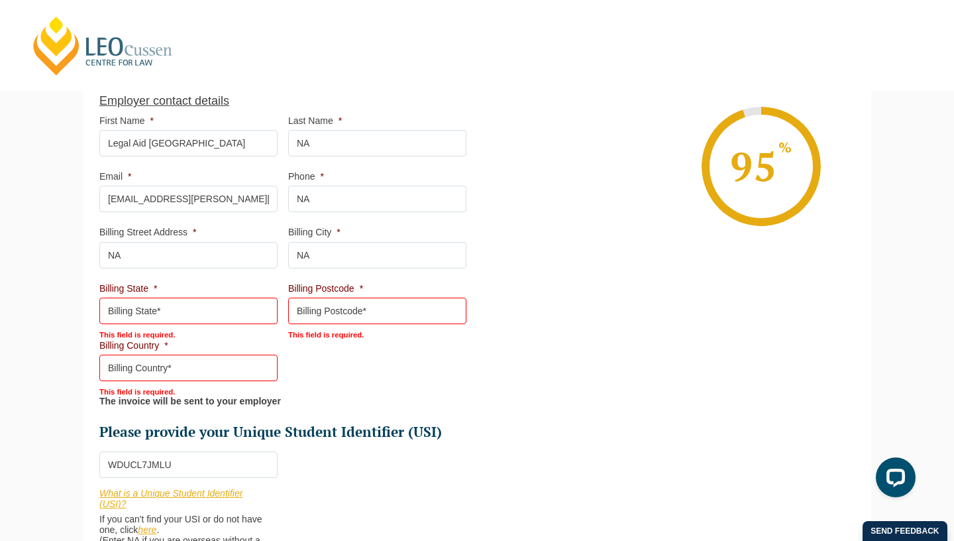
click at [363, 264] on input "NA" at bounding box center [377, 255] width 178 height 27
type input "N"
type input "PERTH"
click at [211, 314] on input "Billing State *" at bounding box center [188, 311] width 178 height 27
type input "WA"
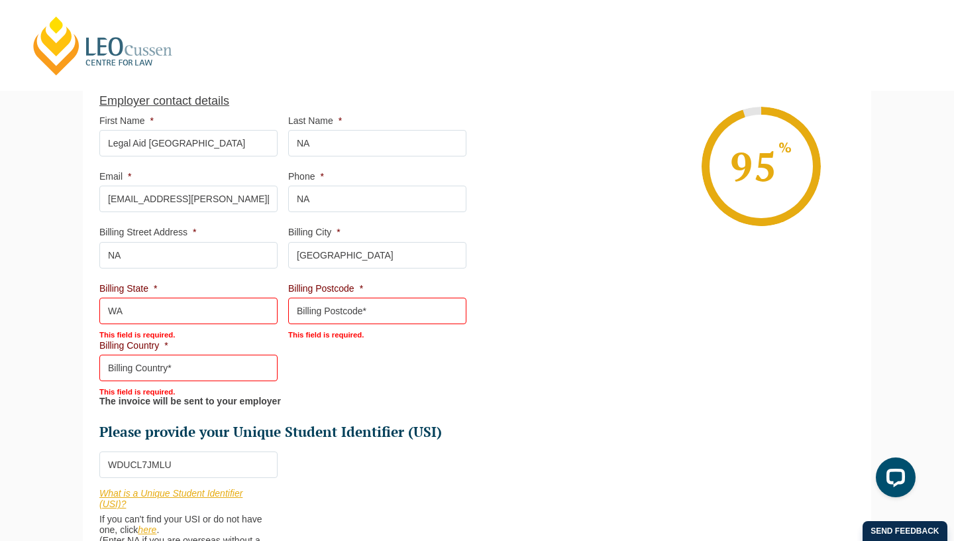
click at [402, 314] on input "Billing Postcode *" at bounding box center [377, 311] width 178 height 27
type input "6000"
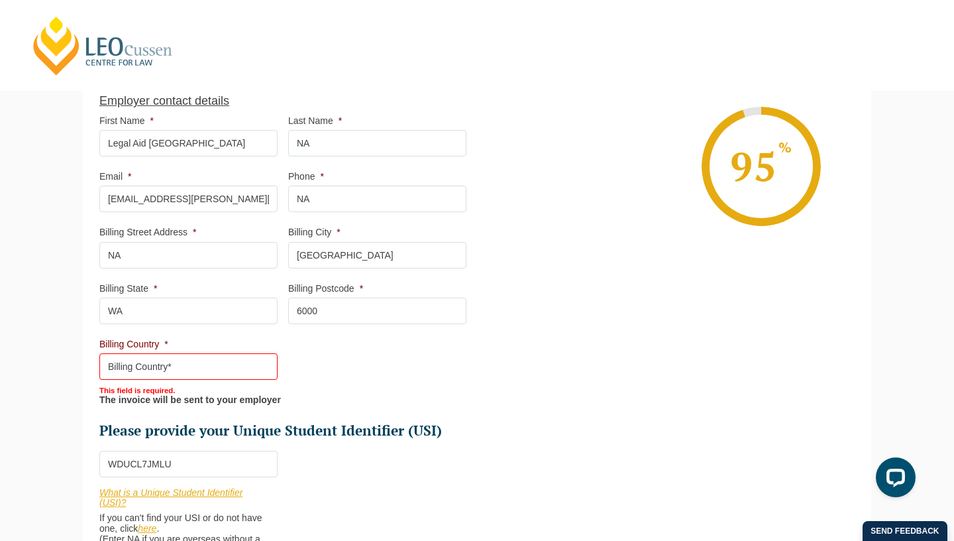
click at [243, 353] on li "Billing Country * This field is required." at bounding box center [193, 366] width 189 height 57
click at [225, 372] on input "Billing Country *" at bounding box center [188, 366] width 178 height 27
type input "AUSTRALIA"
click at [403, 401] on p "The invoice will be sent to your employer" at bounding box center [282, 400] width 367 height 11
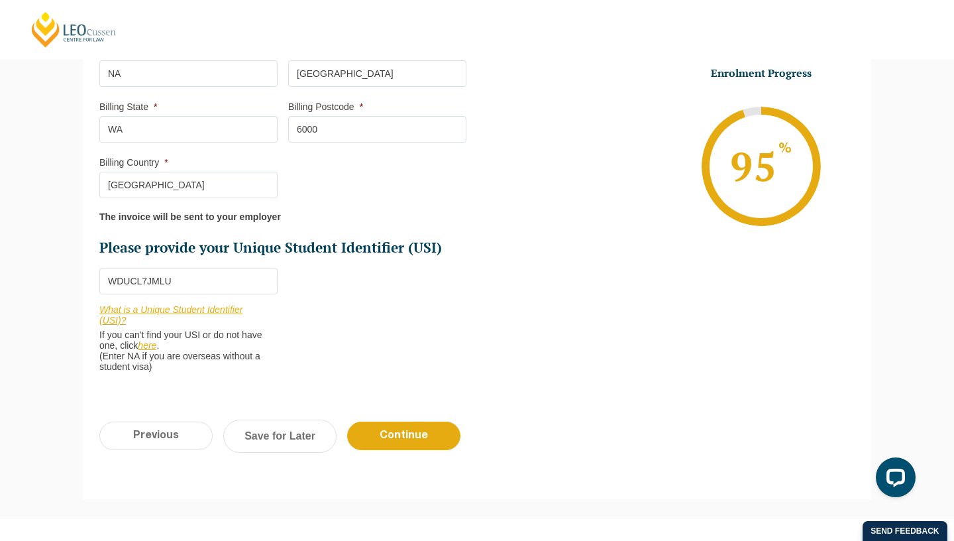
scroll to position [803, 0]
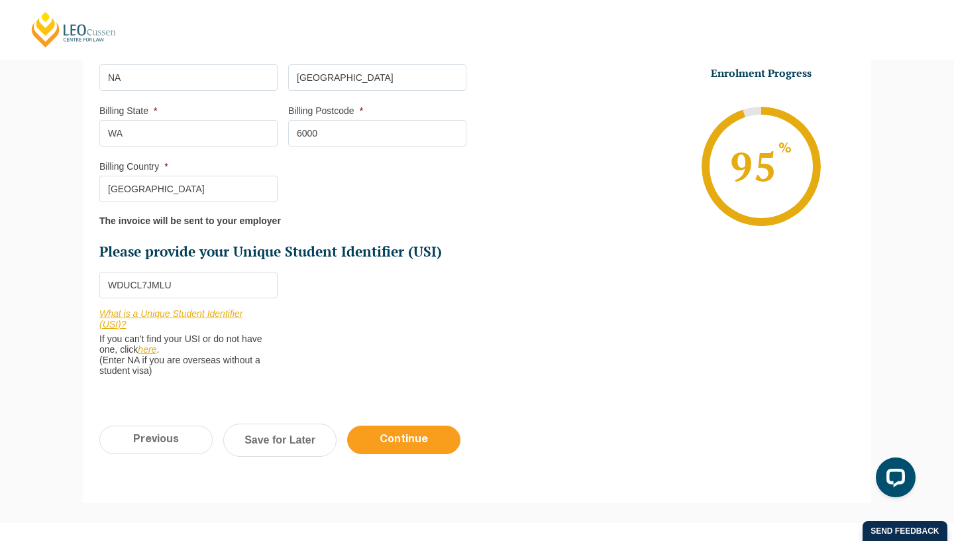
click at [404, 446] on input "Continue" at bounding box center [403, 440] width 113 height 29
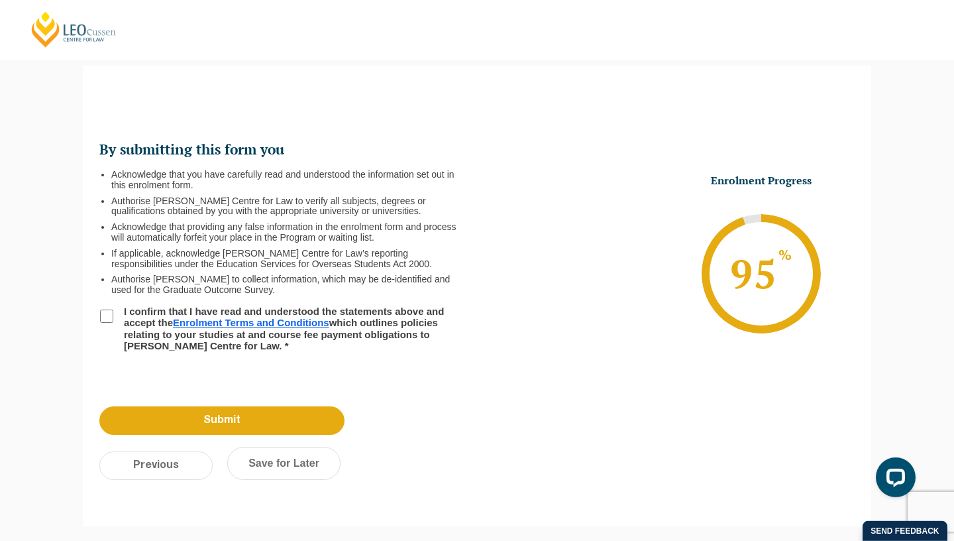
scroll to position [115, 0]
click at [107, 314] on input "I confirm that I have read and understood the statements above and accept the E…" at bounding box center [106, 316] width 13 height 13
checkbox input "true"
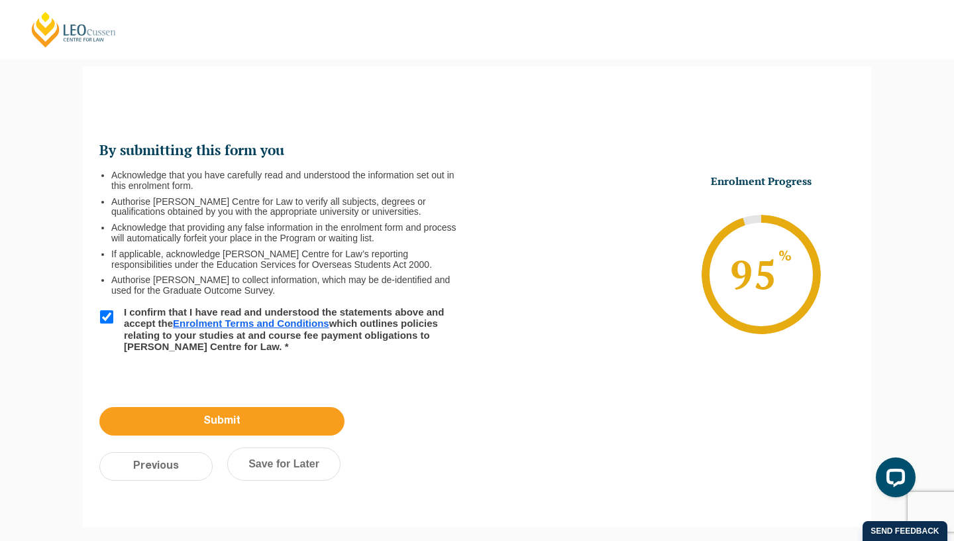
click at [176, 418] on input "Submit" at bounding box center [221, 421] width 245 height 29
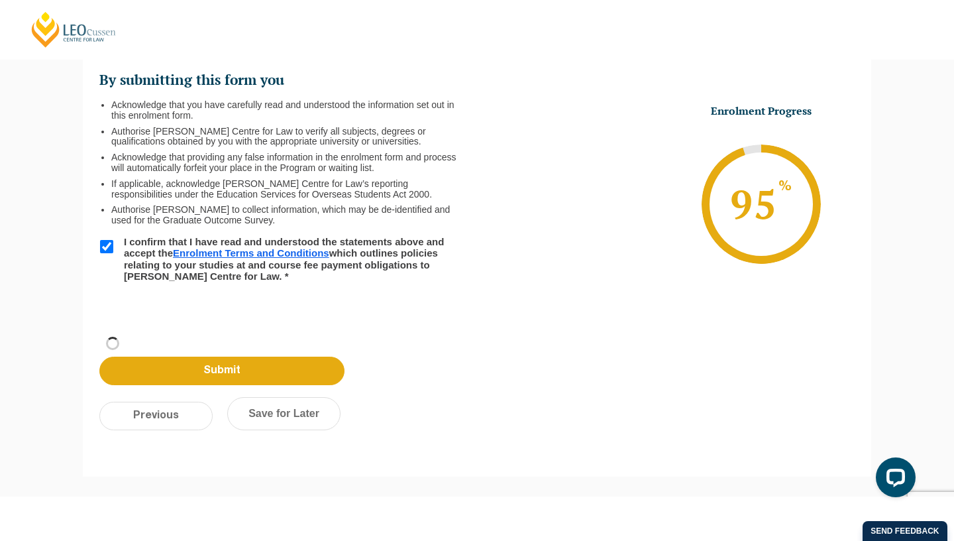
scroll to position [44, 0]
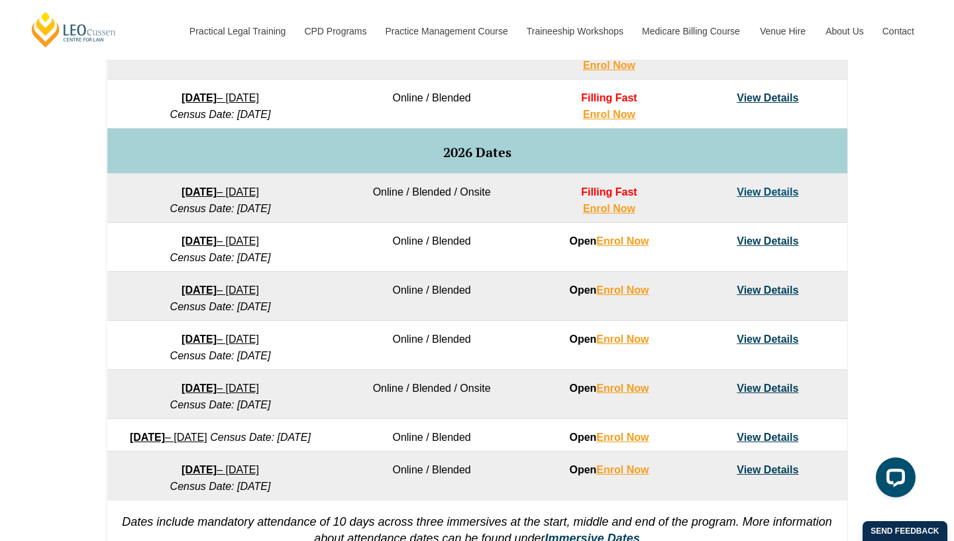
click at [757, 188] on link "View Details" at bounding box center [768, 191] width 62 height 11
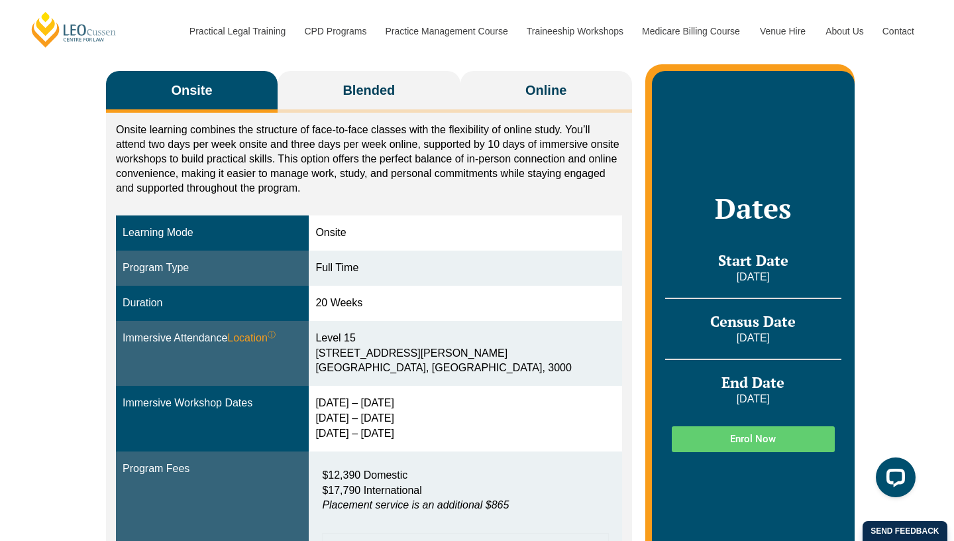
scroll to position [226, 0]
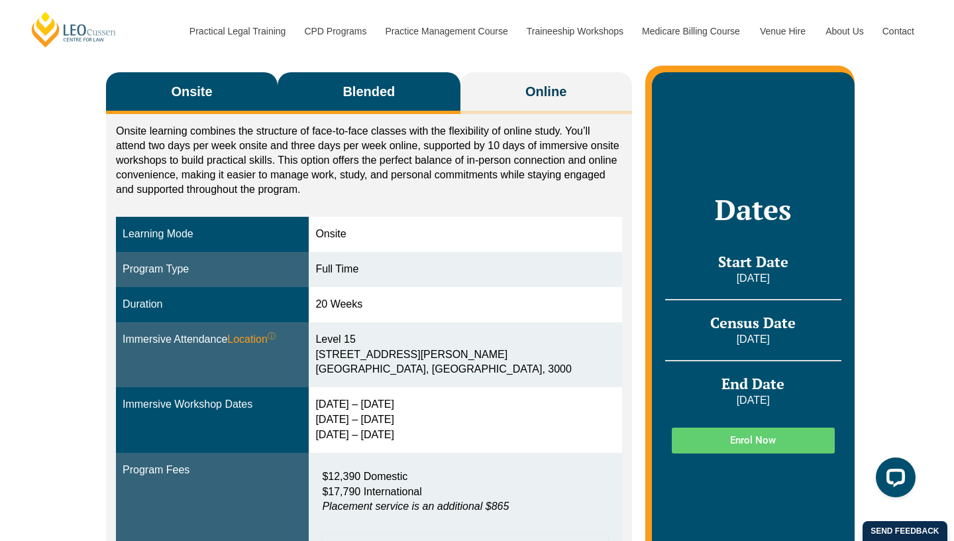
click at [380, 83] on span "Blended" at bounding box center [369, 91] width 52 height 19
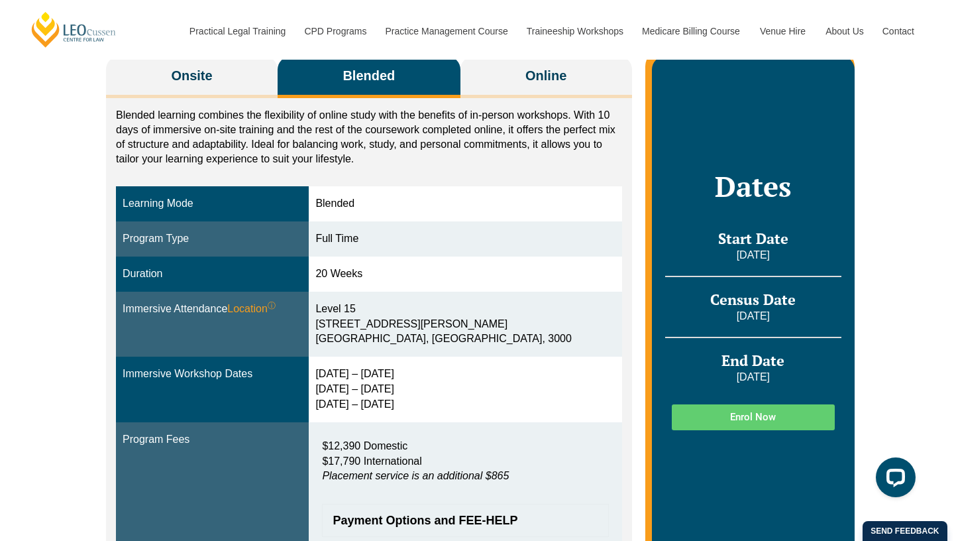
scroll to position [247, 0]
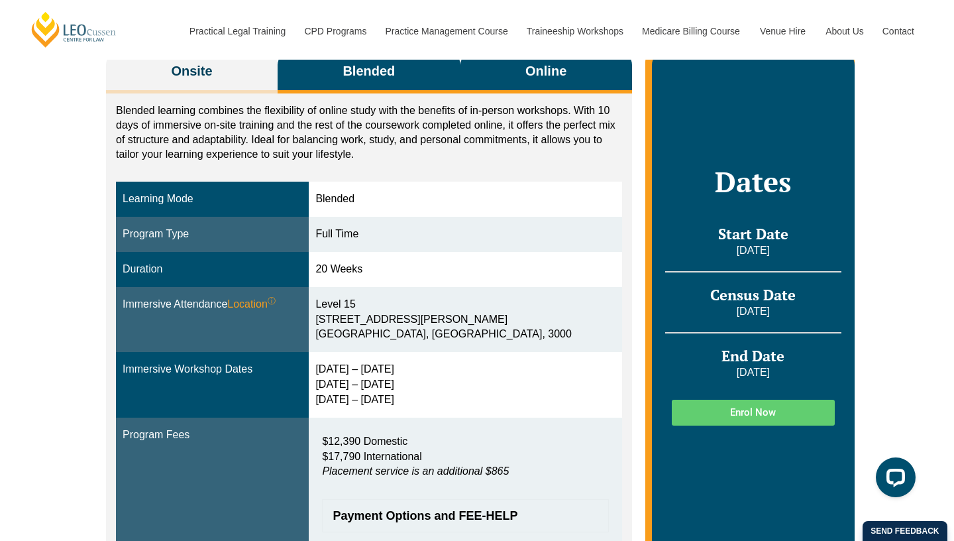
click at [500, 76] on button "Online" at bounding box center [547, 73] width 172 height 42
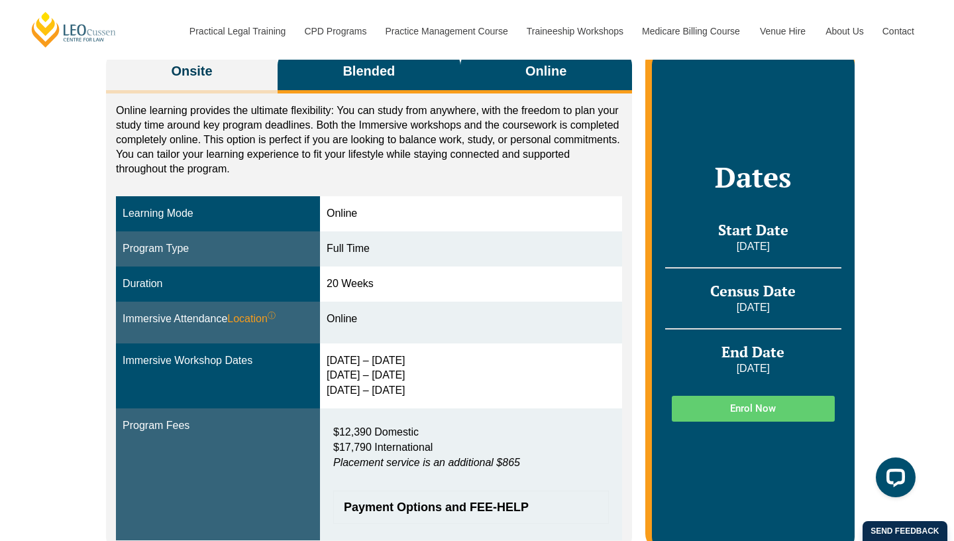
click at [370, 80] on span "Blended" at bounding box center [369, 71] width 52 height 19
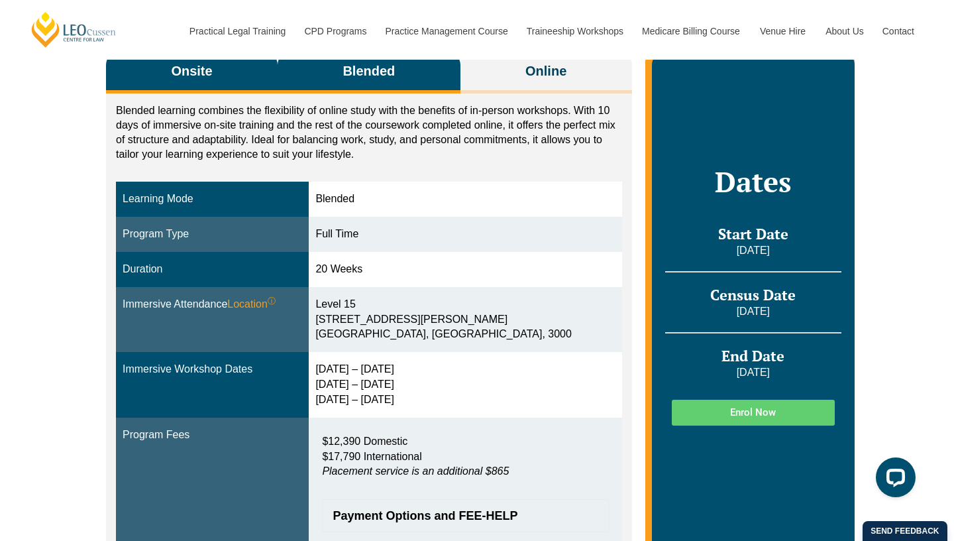
click at [245, 76] on button "Onsite" at bounding box center [192, 73] width 172 height 42
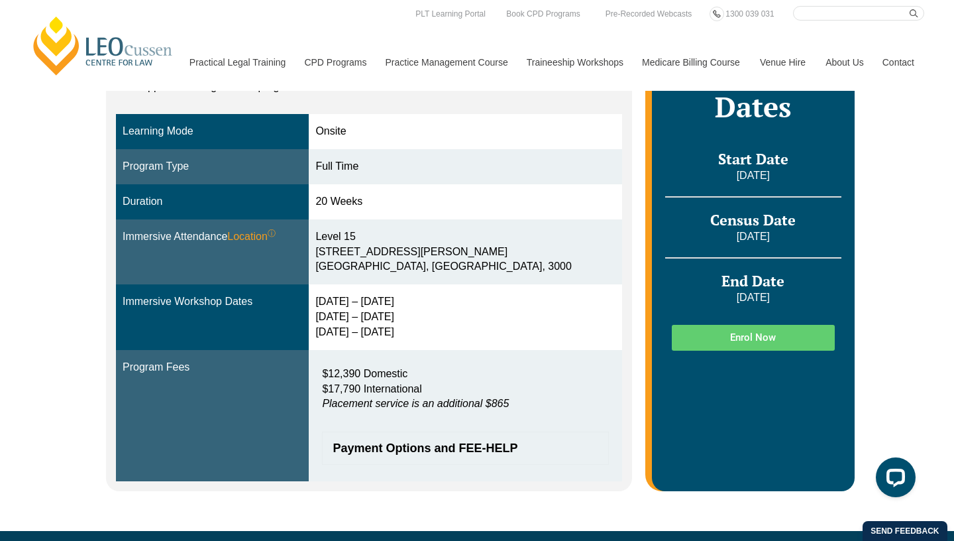
scroll to position [0, 0]
